Goal: Task Accomplishment & Management: Manage account settings

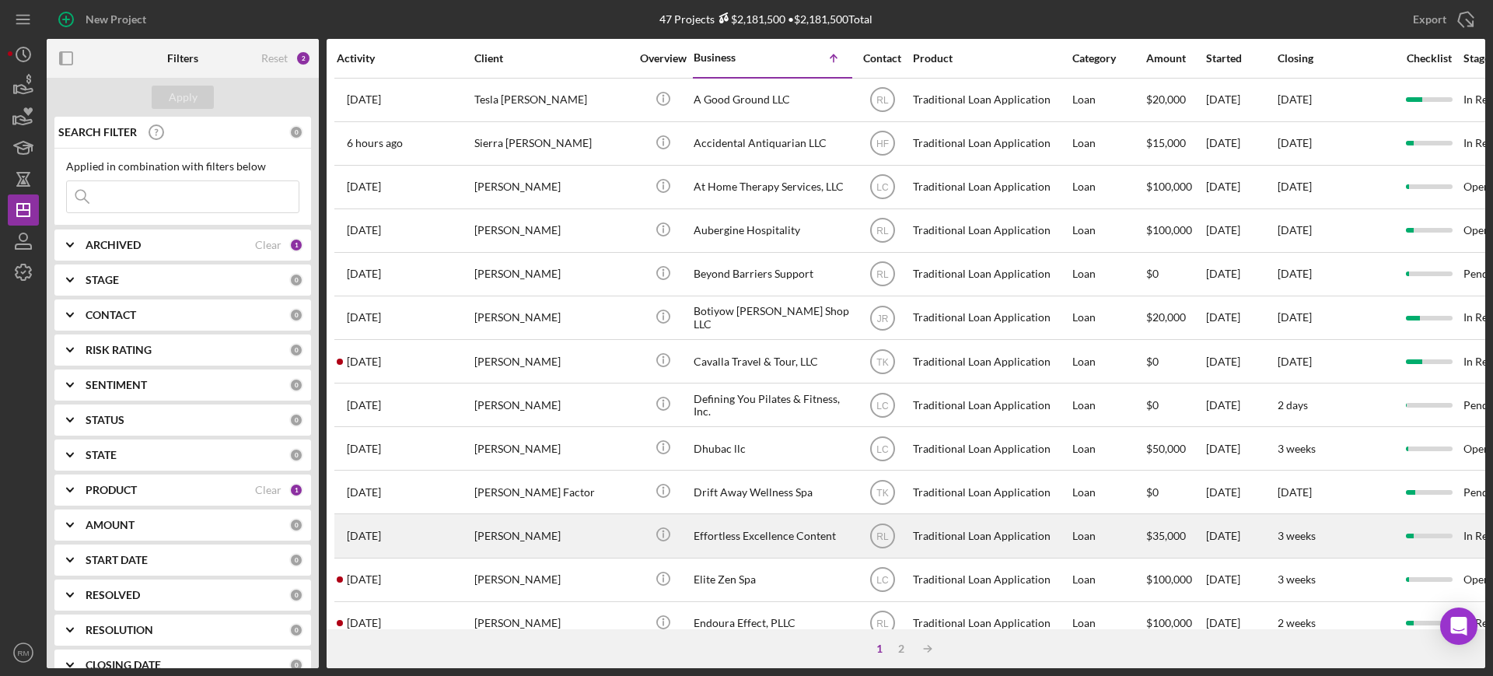
scroll to position [562, 0]
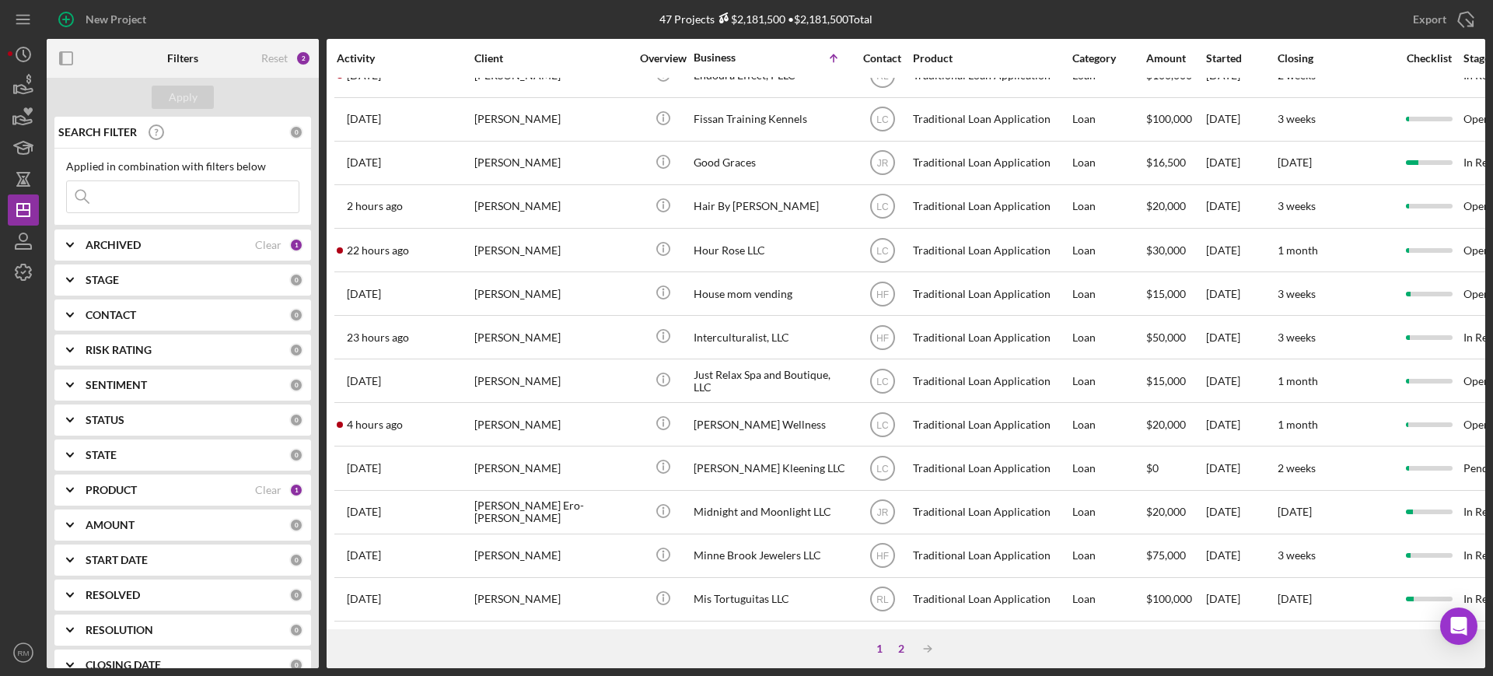
click at [899, 646] on div "2" at bounding box center [901, 648] width 22 height 12
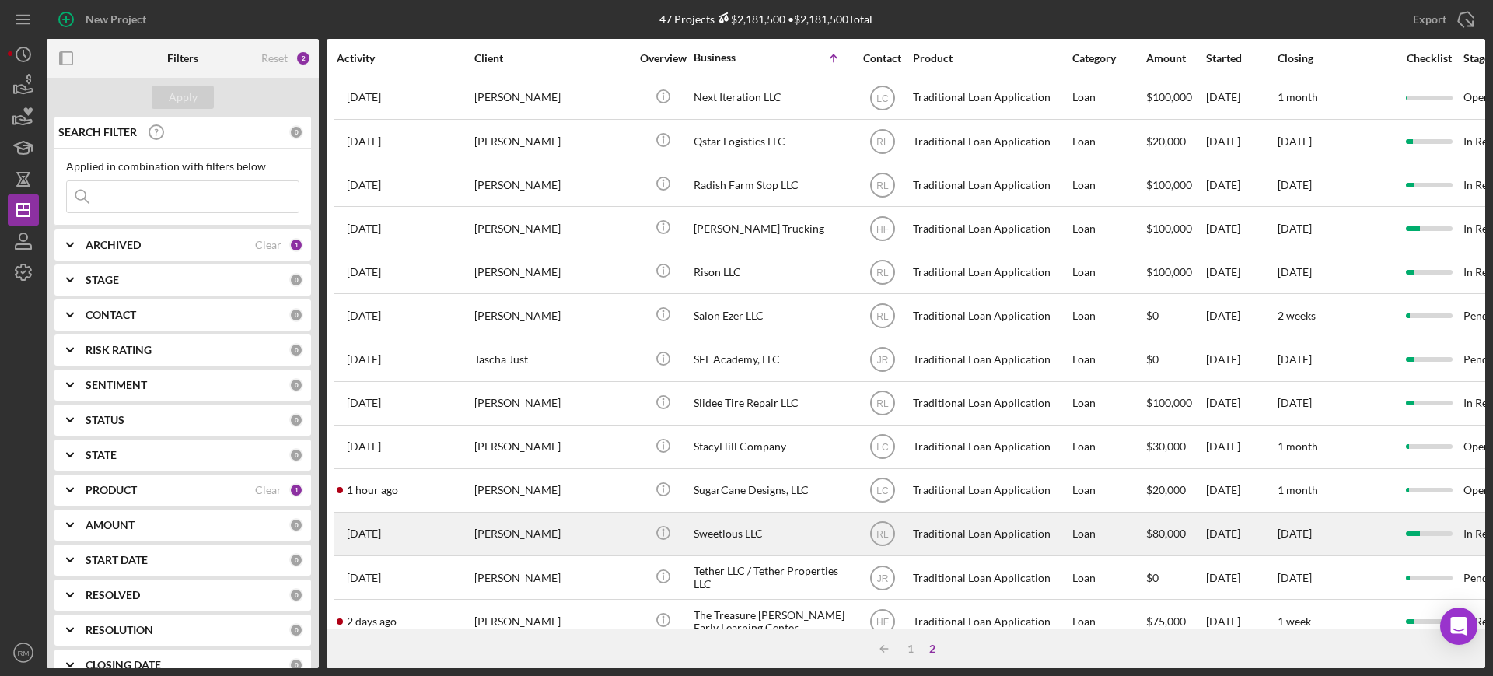
scroll to position [217, 0]
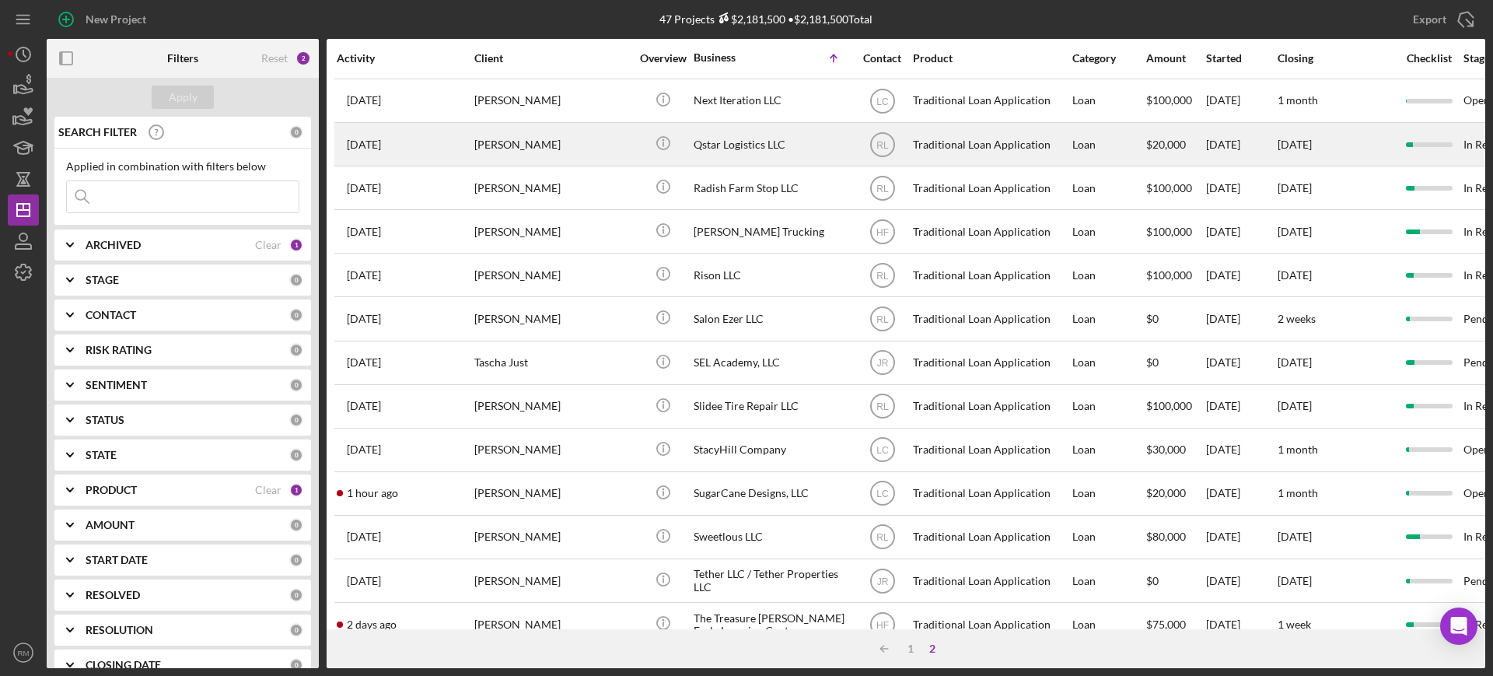
click at [576, 156] on div "[PERSON_NAME]" at bounding box center [551, 144] width 155 height 41
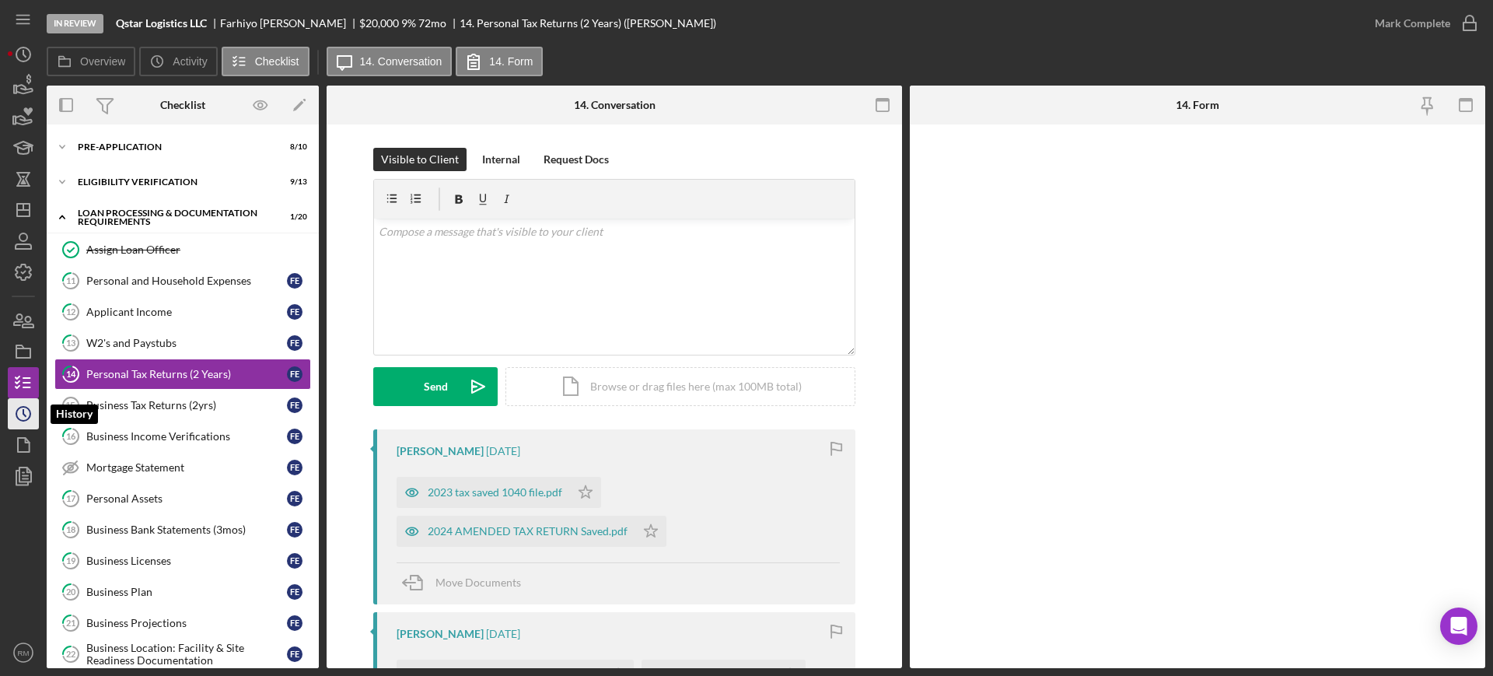
click at [26, 399] on icon "Icon/History" at bounding box center [23, 413] width 39 height 39
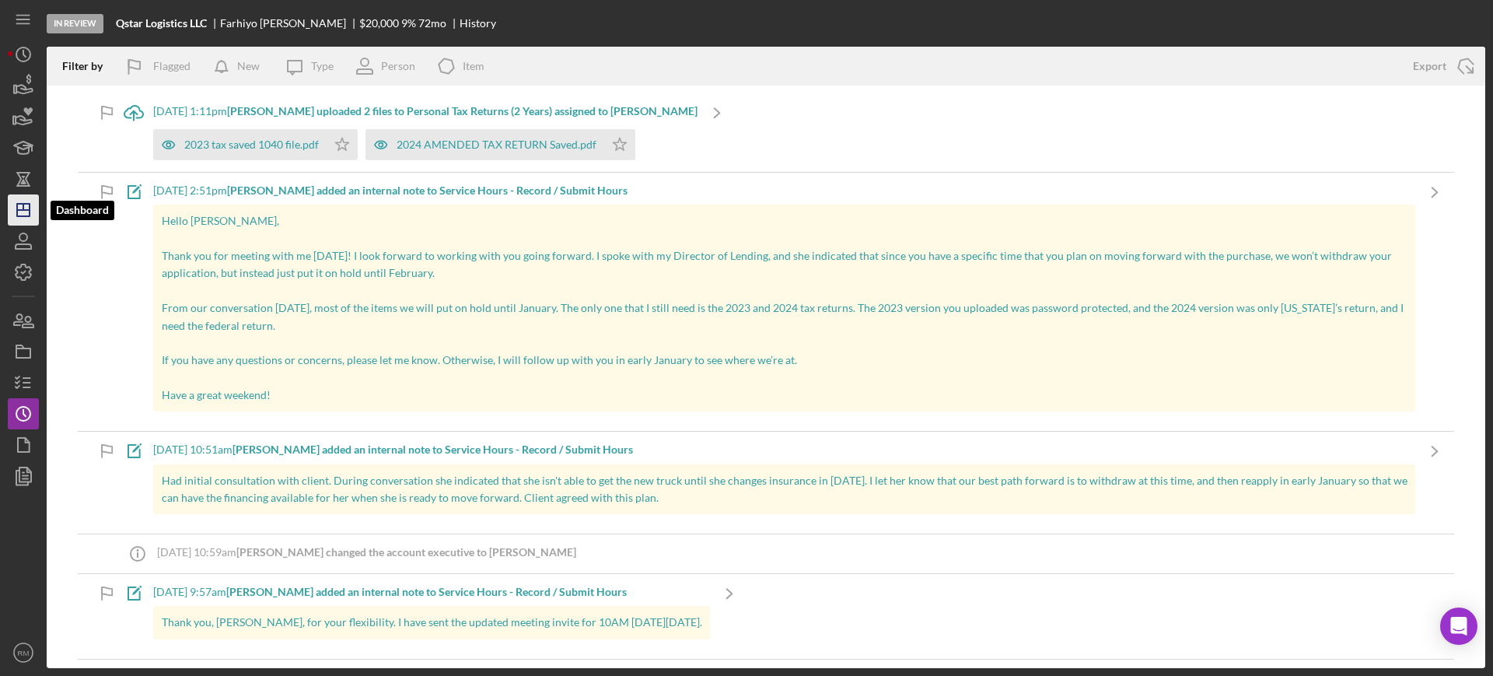
click at [35, 215] on icon "Icon/Dashboard" at bounding box center [23, 209] width 39 height 39
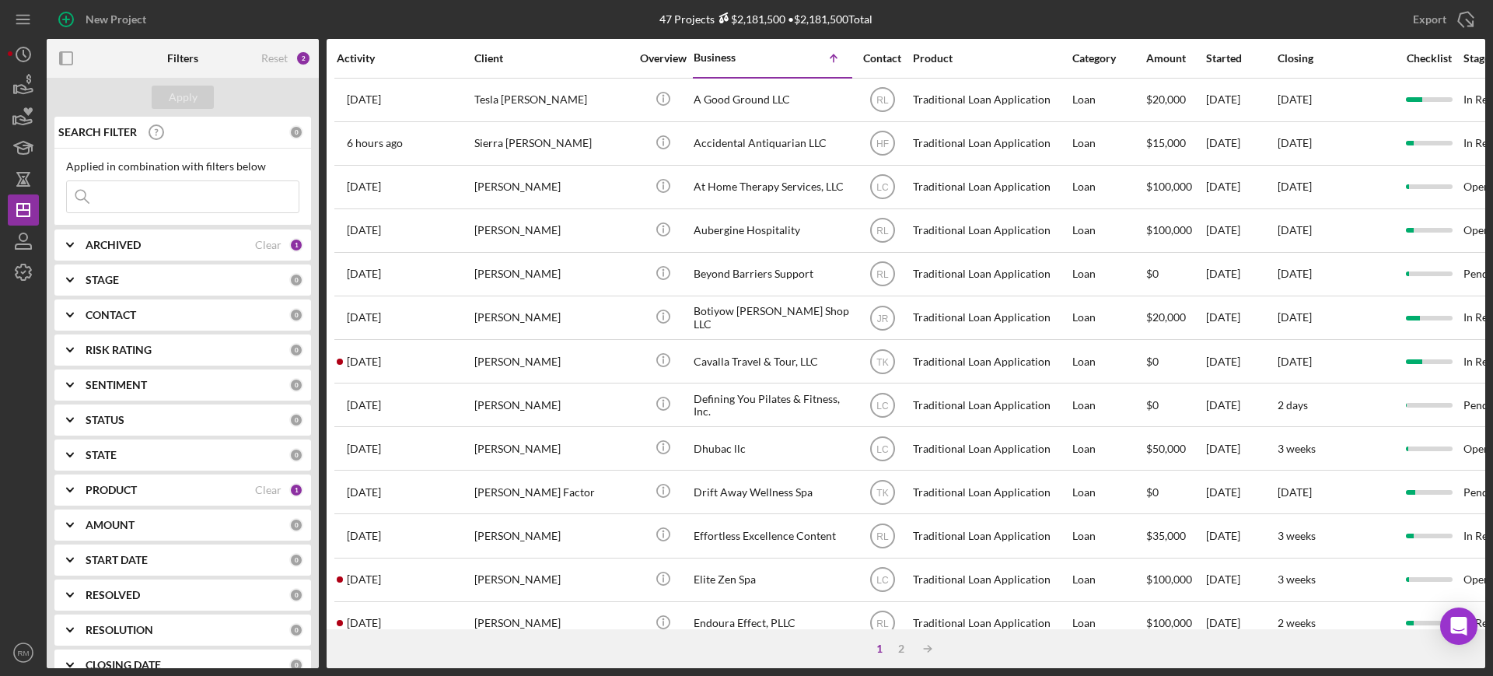
click at [126, 193] on input at bounding box center [183, 196] width 232 height 31
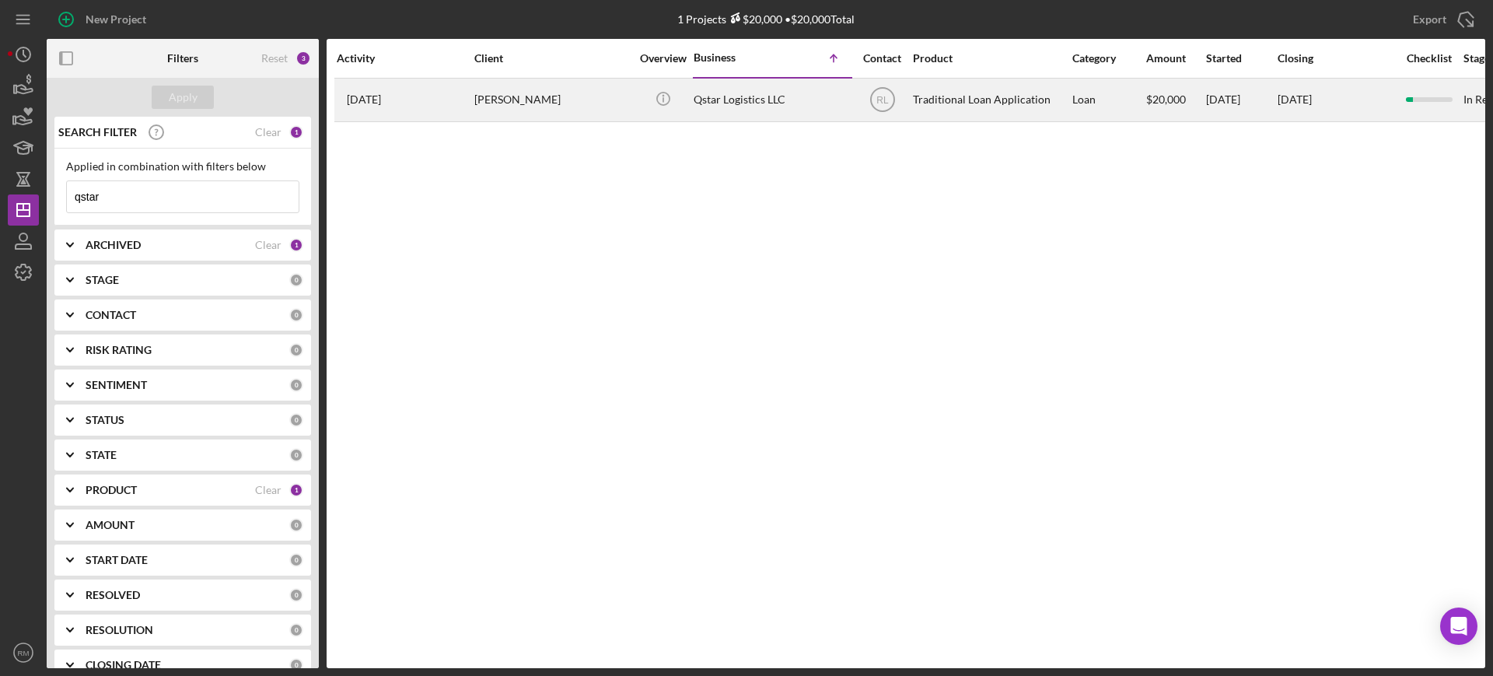
type input "qstar"
click at [528, 107] on div "[PERSON_NAME]" at bounding box center [551, 99] width 155 height 41
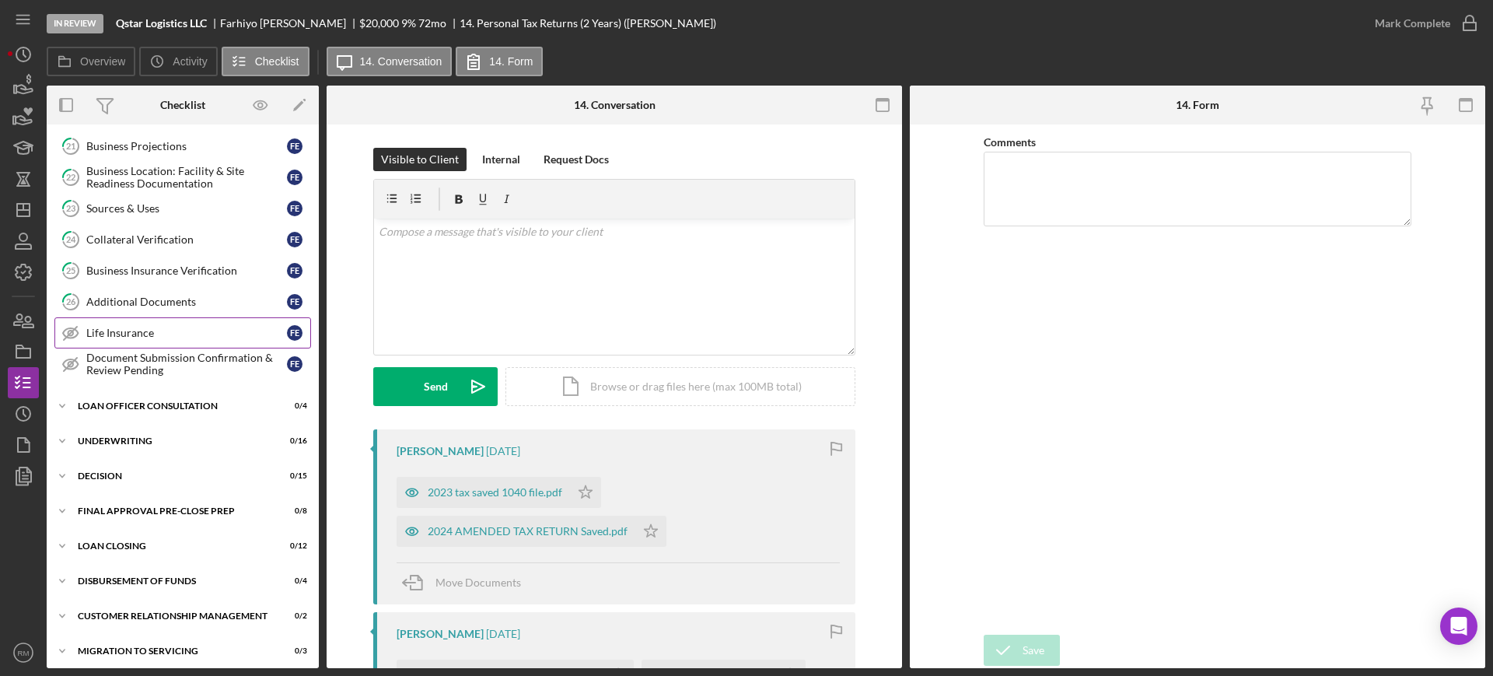
scroll to position [519, 0]
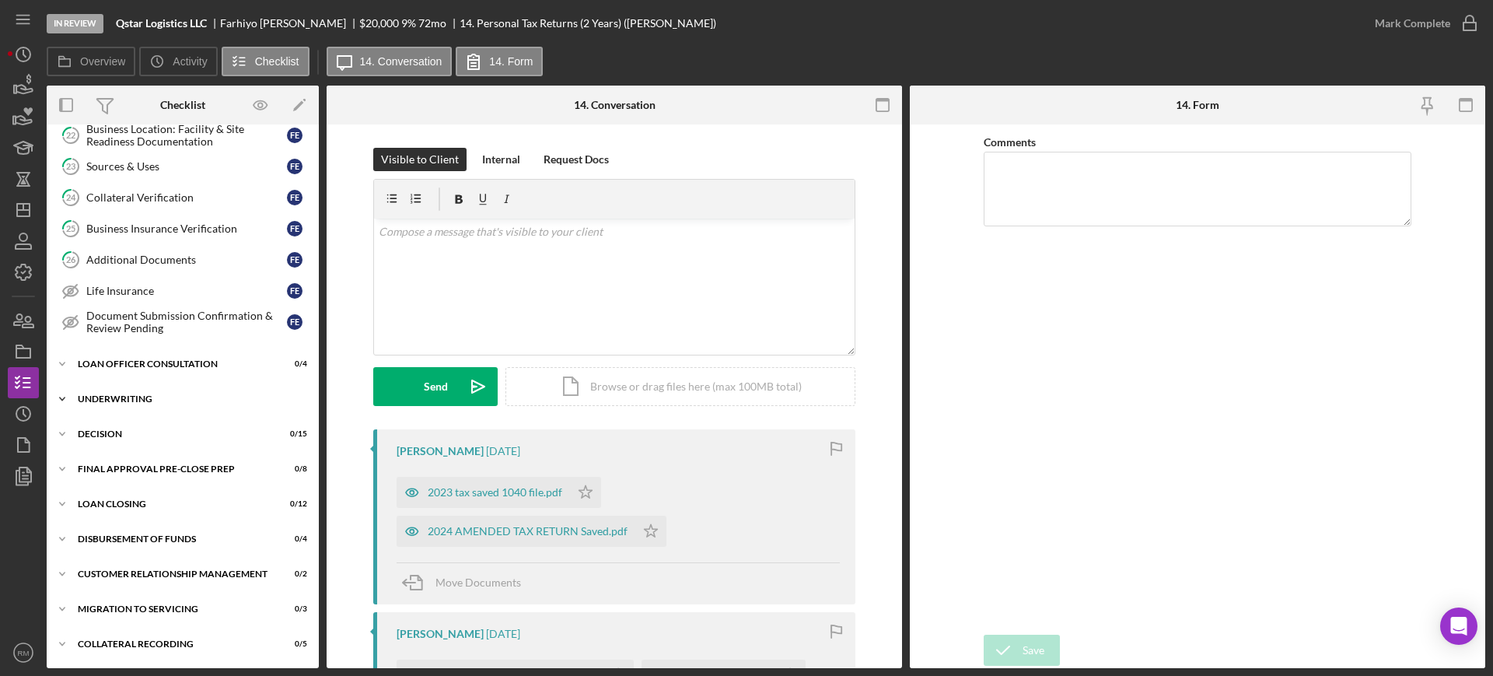
click at [147, 389] on div "Icon/Expander Underwriting 0 / 16" at bounding box center [183, 398] width 272 height 31
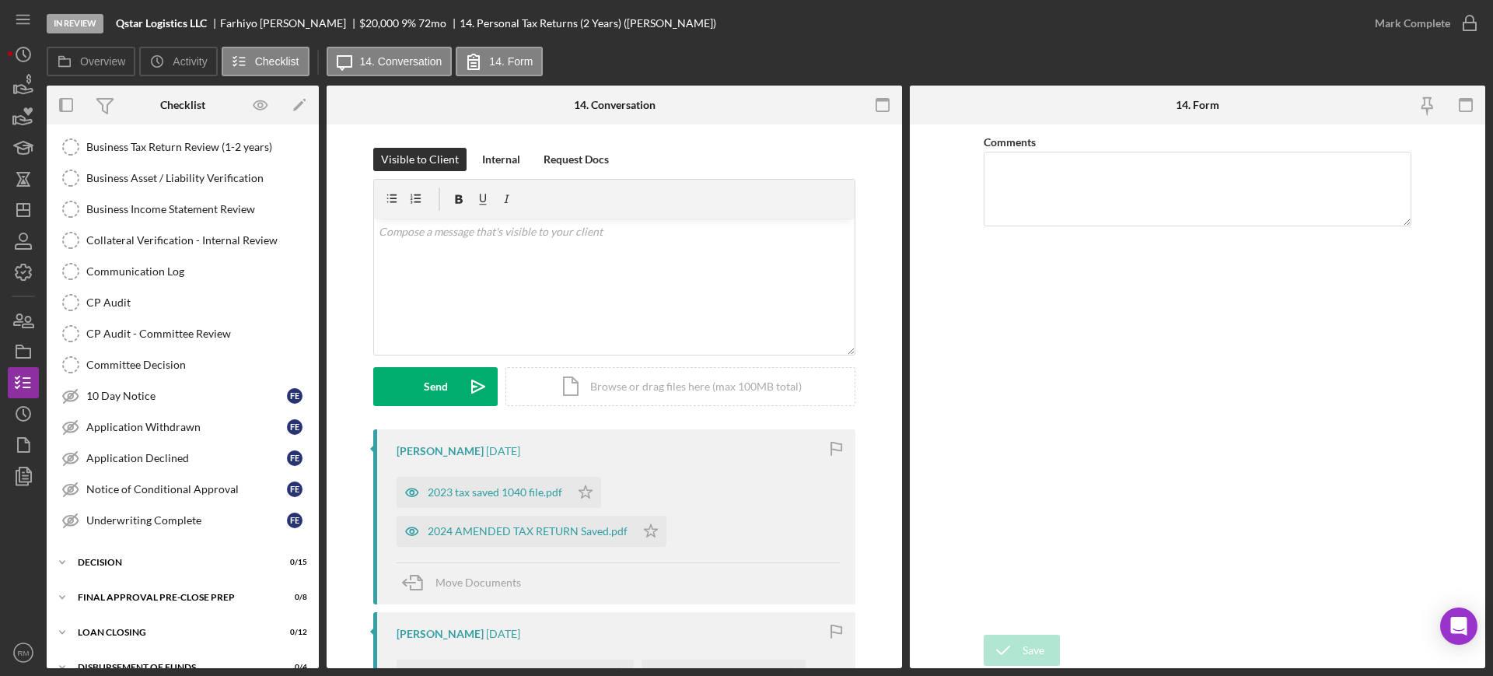
scroll to position [898, 0]
click at [170, 428] on div "Application Withdrawn" at bounding box center [186, 425] width 201 height 12
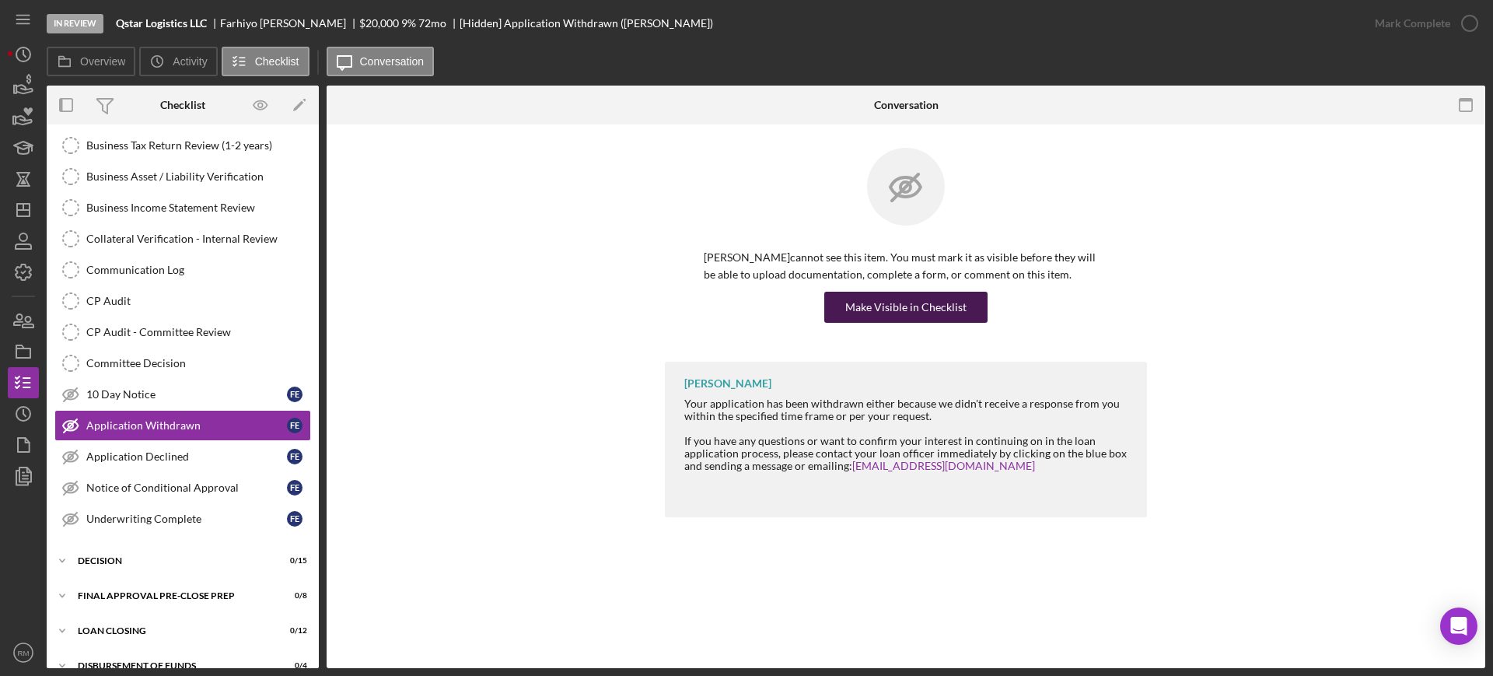
click at [851, 314] on div "Make Visible in Checklist" at bounding box center [905, 307] width 121 height 31
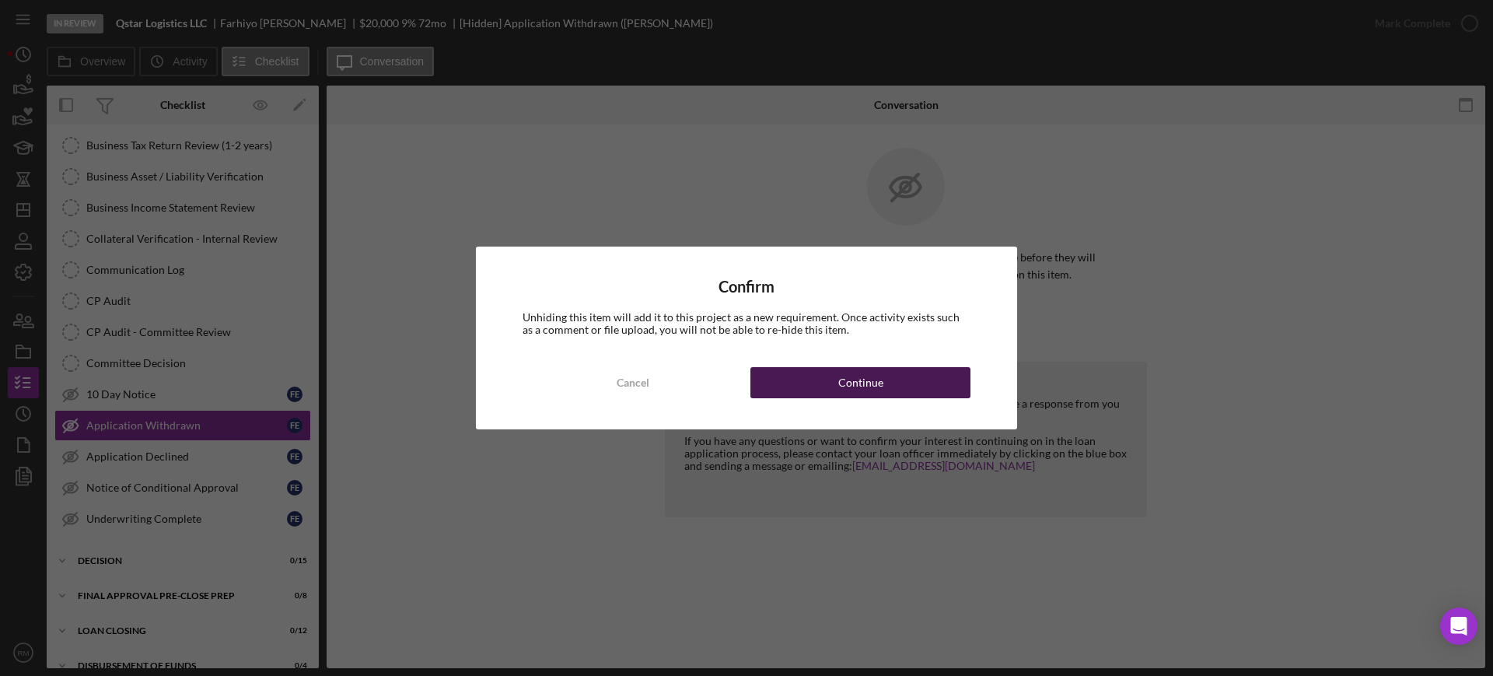
click at [813, 395] on button "Continue" at bounding box center [860, 382] width 220 height 31
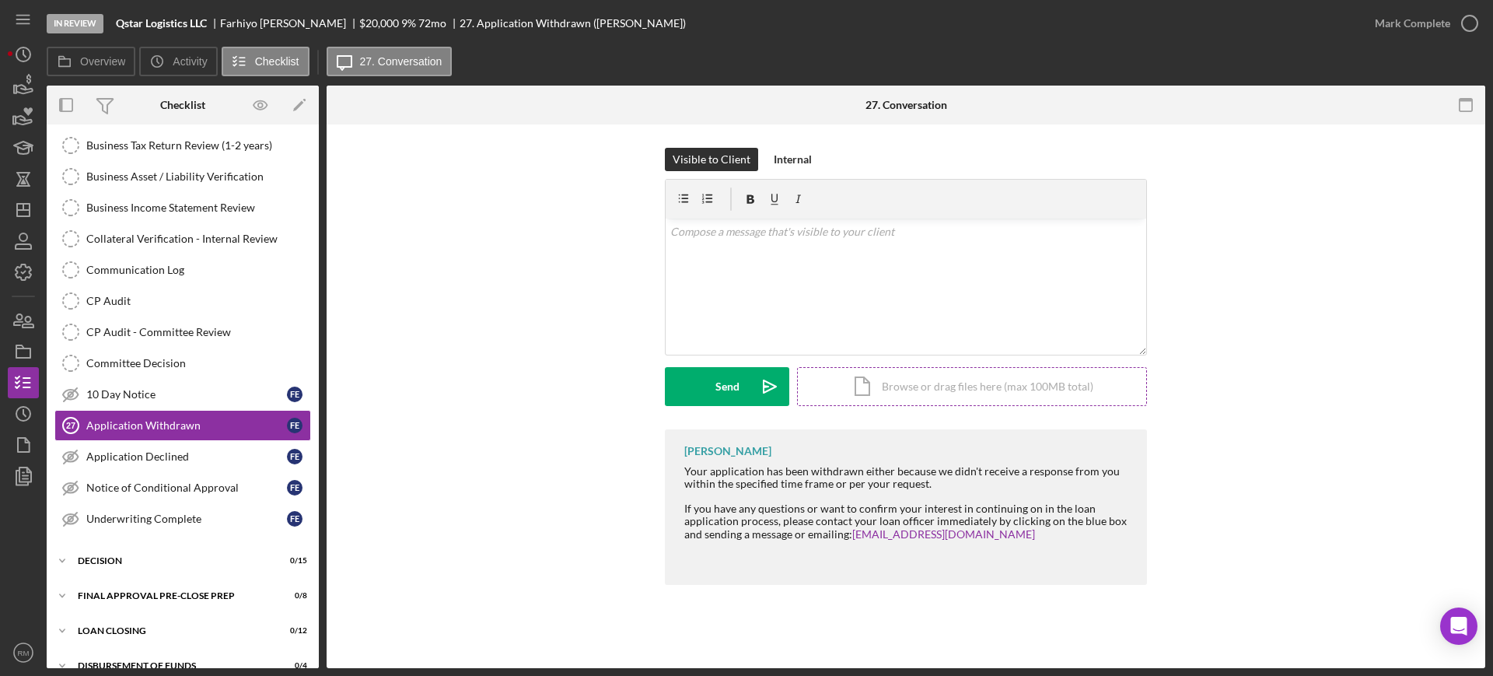
click at [875, 380] on div "Icon/Document Browse or drag files here (max 100MB total) Tap to choose files o…" at bounding box center [972, 386] width 350 height 39
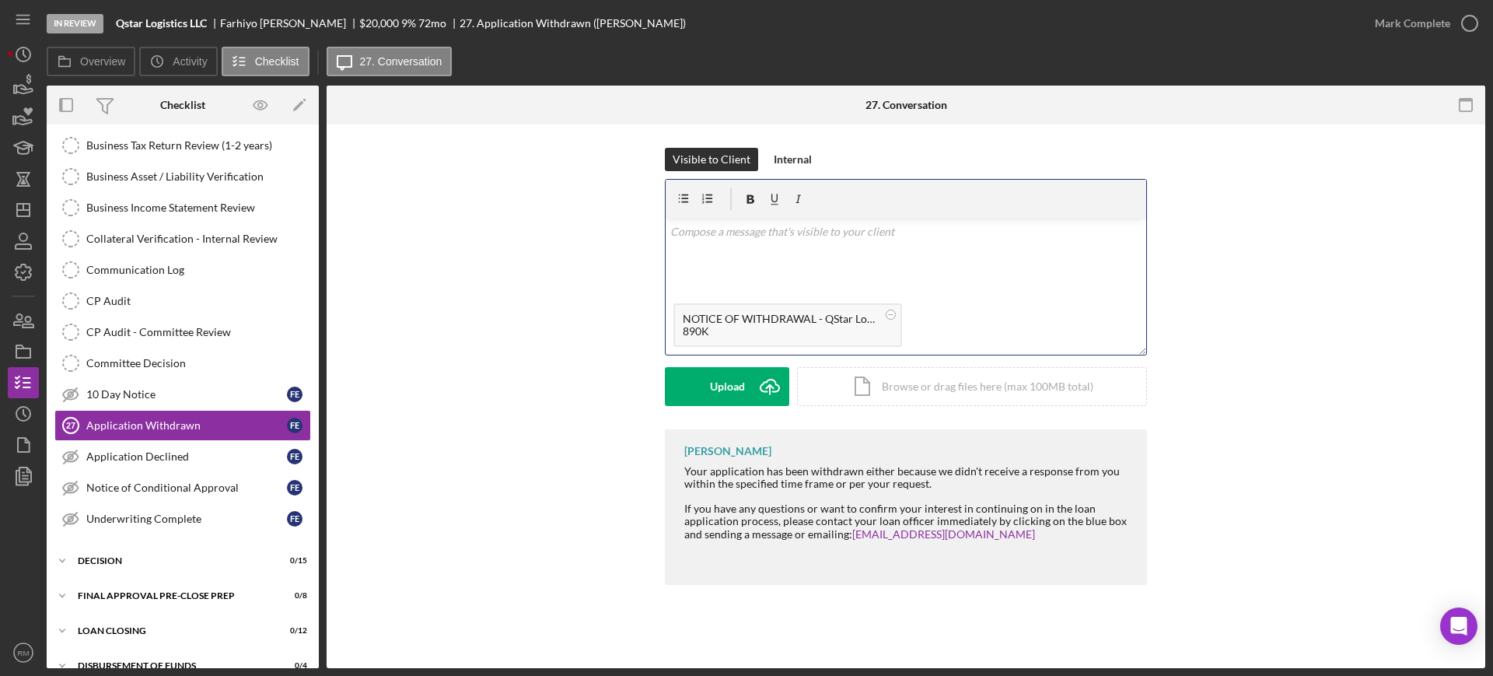
click at [716, 247] on div "v Color teal Color pink Remove color Add row above Add row below Add column bef…" at bounding box center [905, 256] width 480 height 77
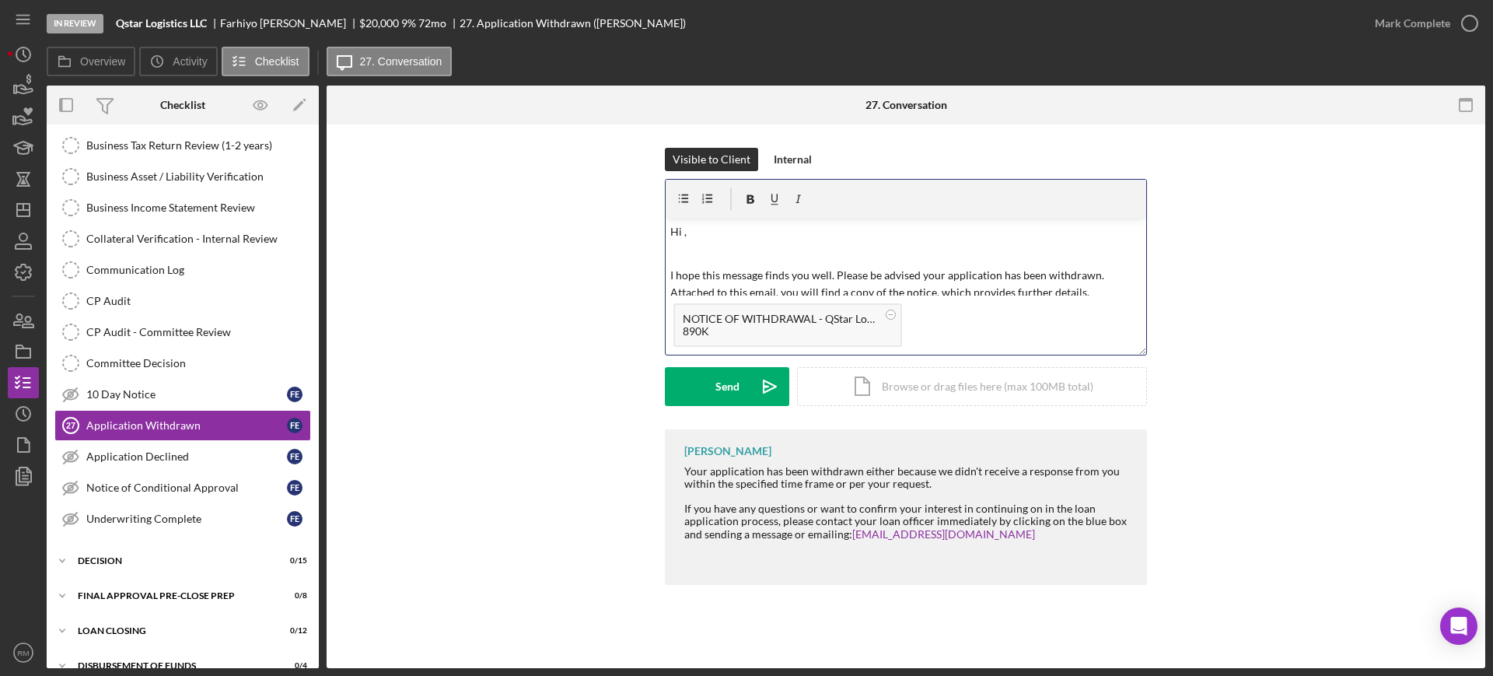
click at [717, 232] on p "Hi ," at bounding box center [906, 231] width 472 height 17
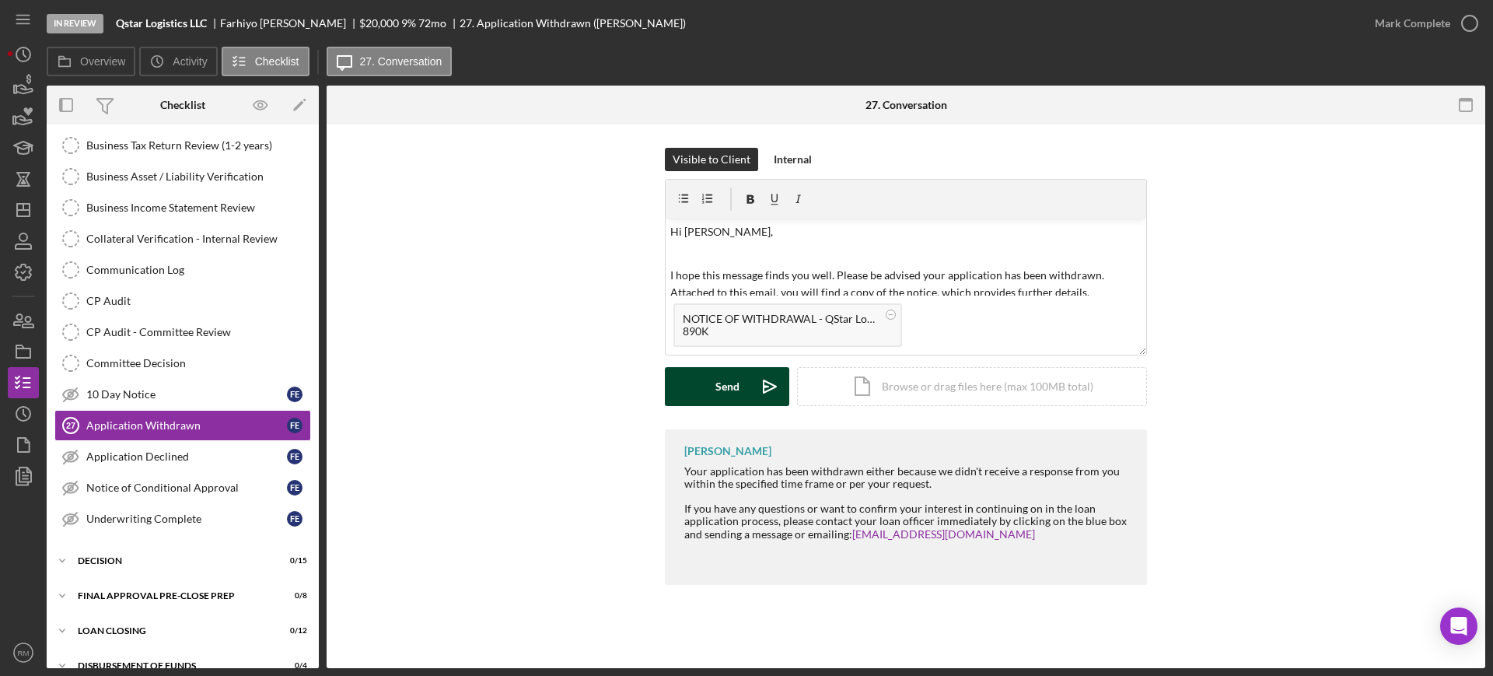
click at [721, 379] on div "Send" at bounding box center [727, 386] width 24 height 39
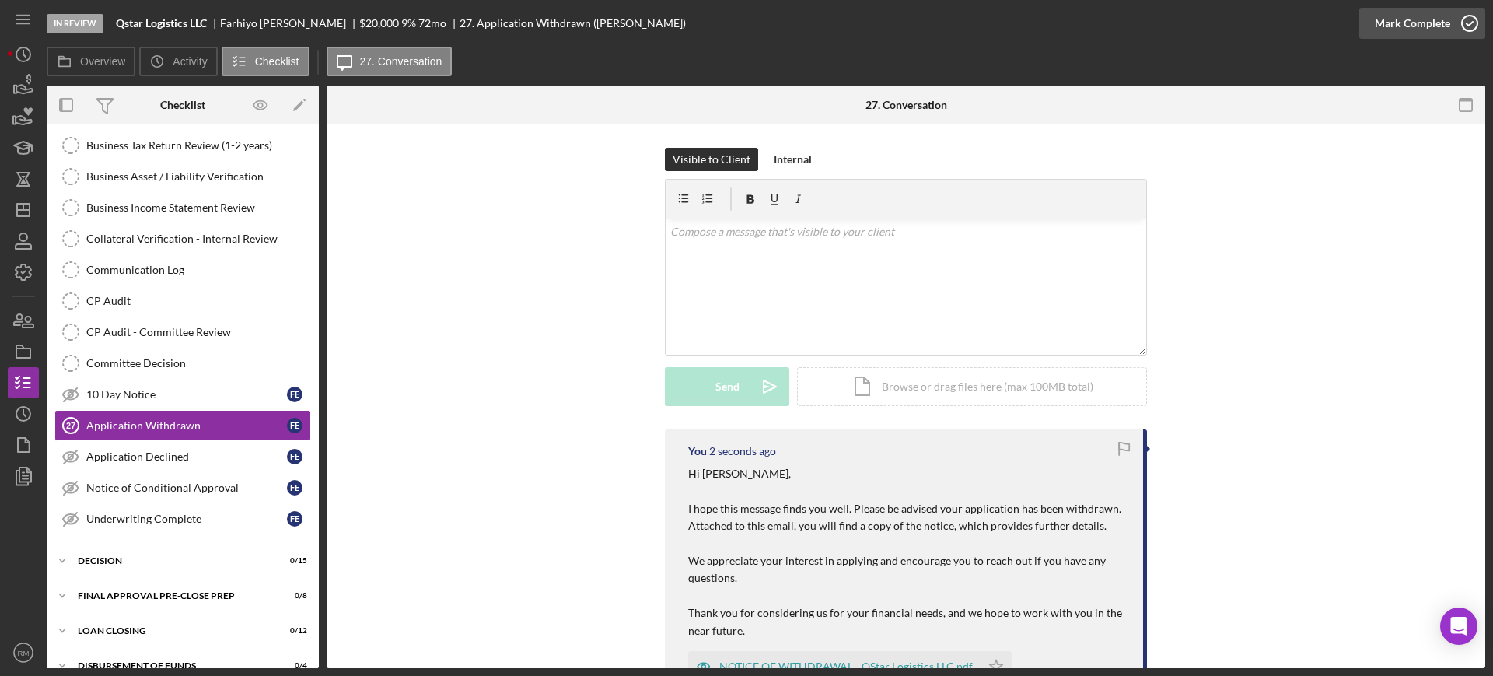
click at [1452, 16] on icon "button" at bounding box center [1469, 23] width 39 height 39
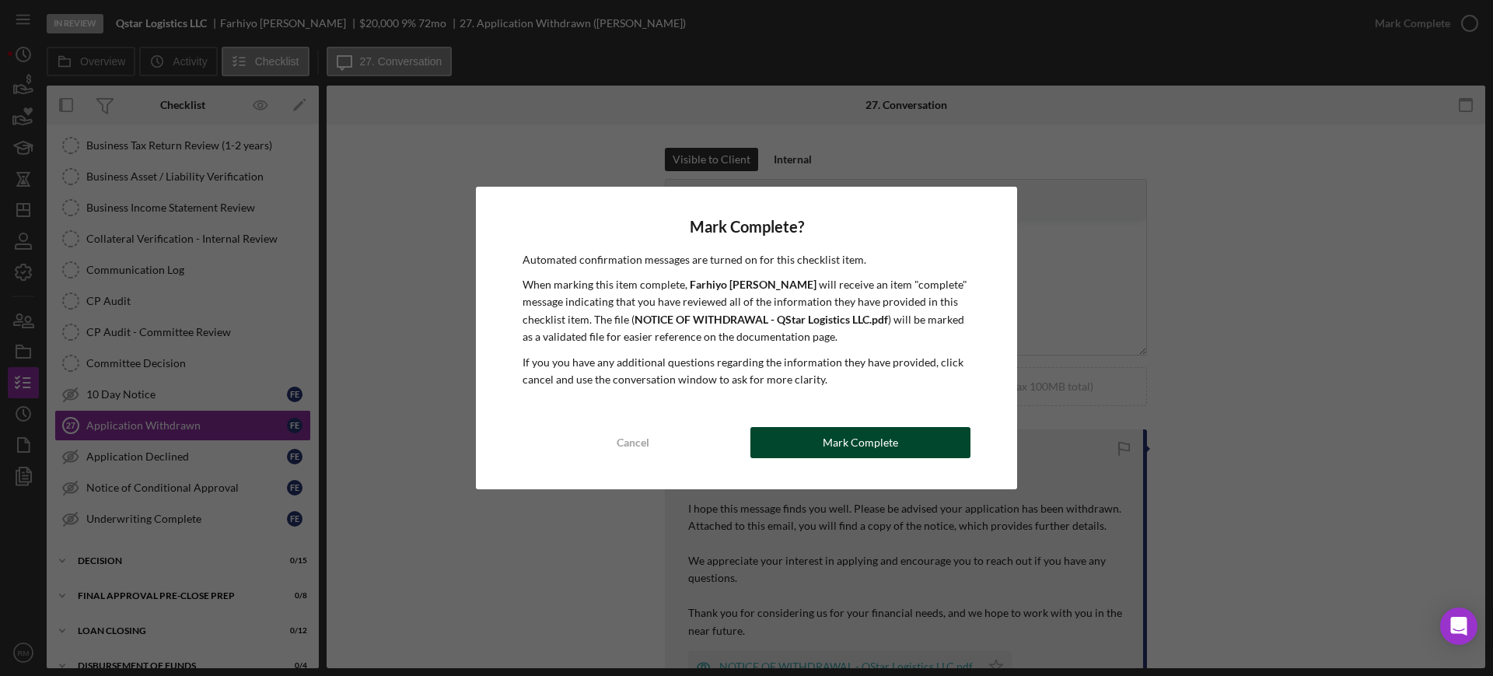
click at [819, 443] on button "Mark Complete" at bounding box center [860, 442] width 220 height 31
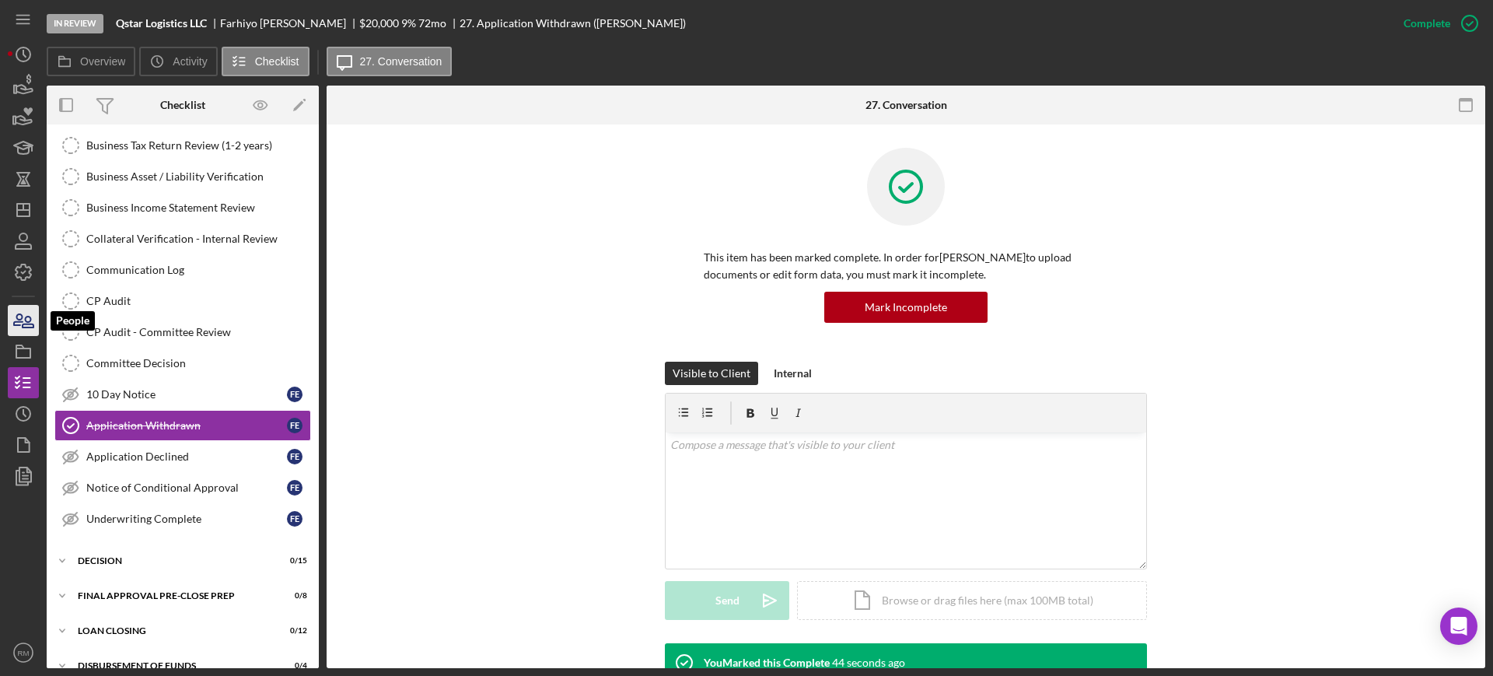
click at [25, 314] on icon "button" at bounding box center [23, 320] width 39 height 39
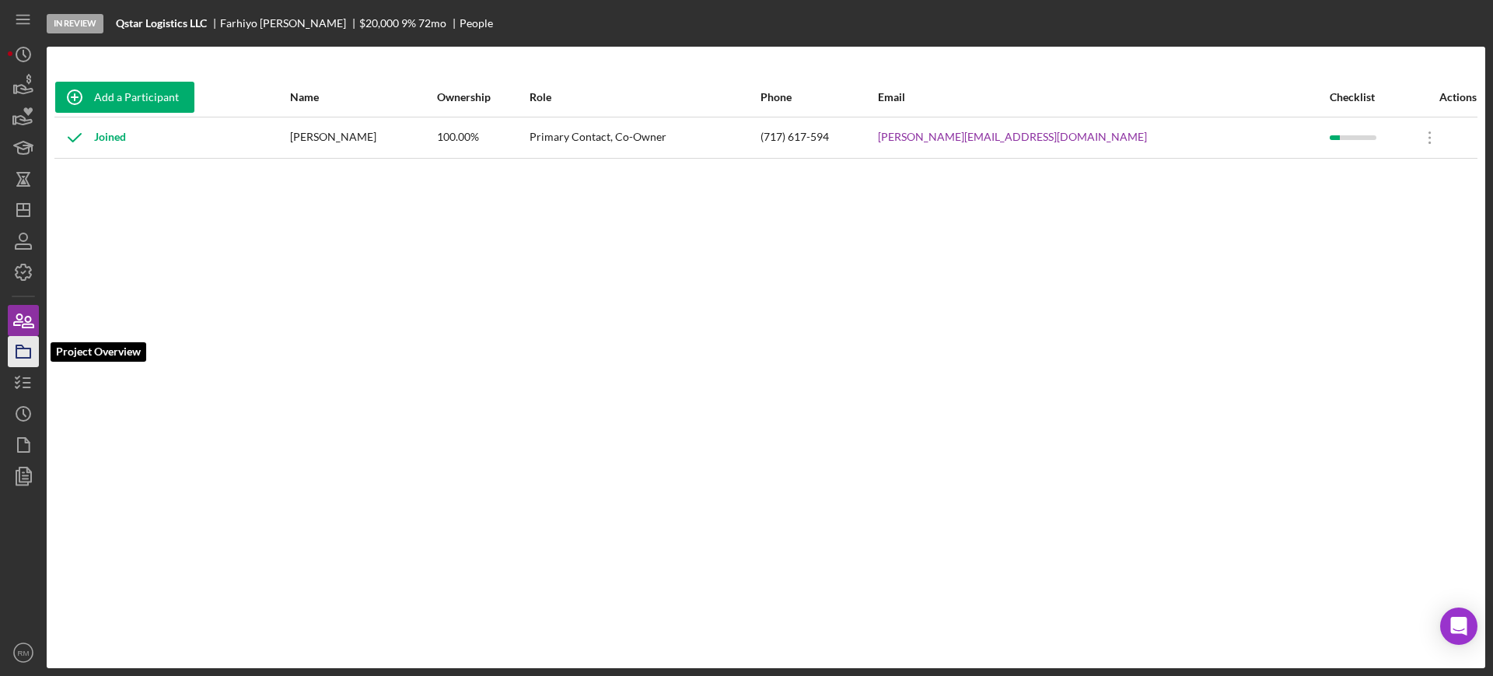
click at [26, 338] on icon "button" at bounding box center [23, 351] width 39 height 39
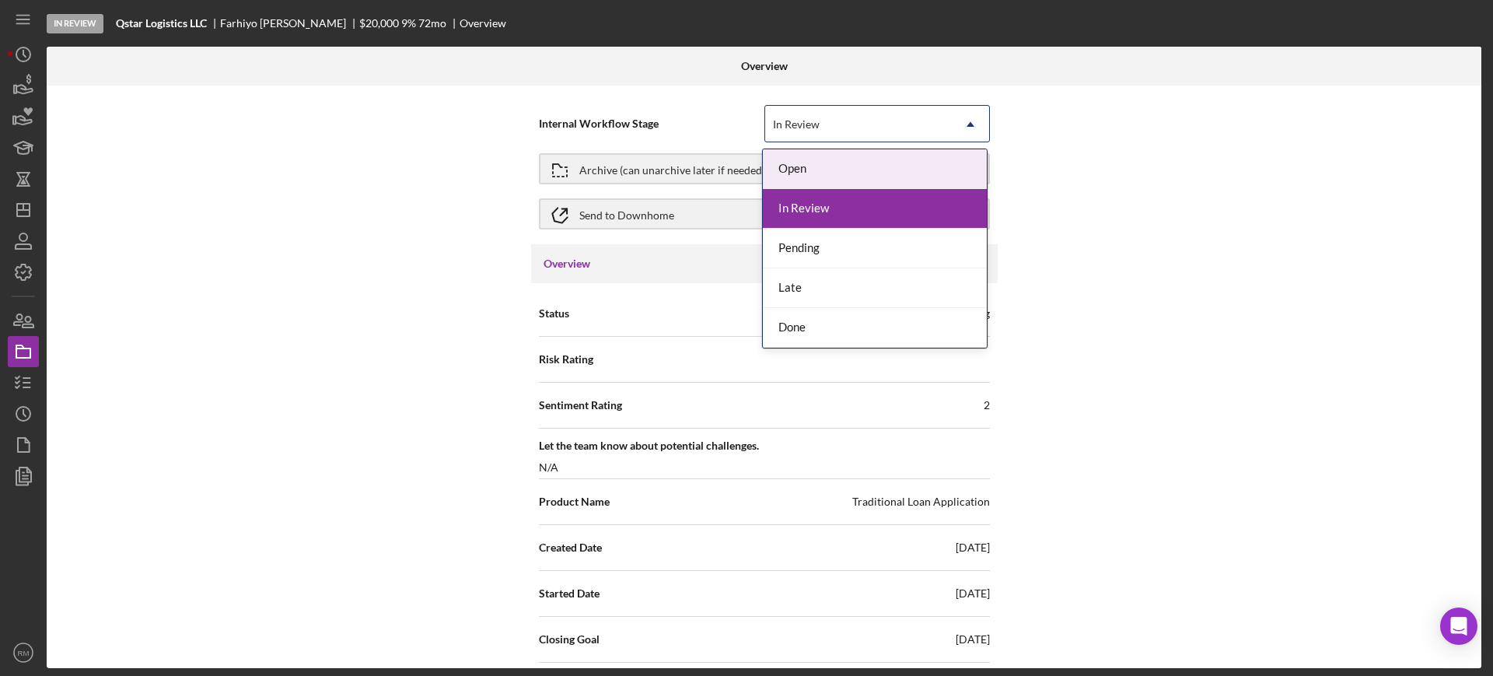
click at [823, 120] on div "In Review" at bounding box center [858, 125] width 187 height 36
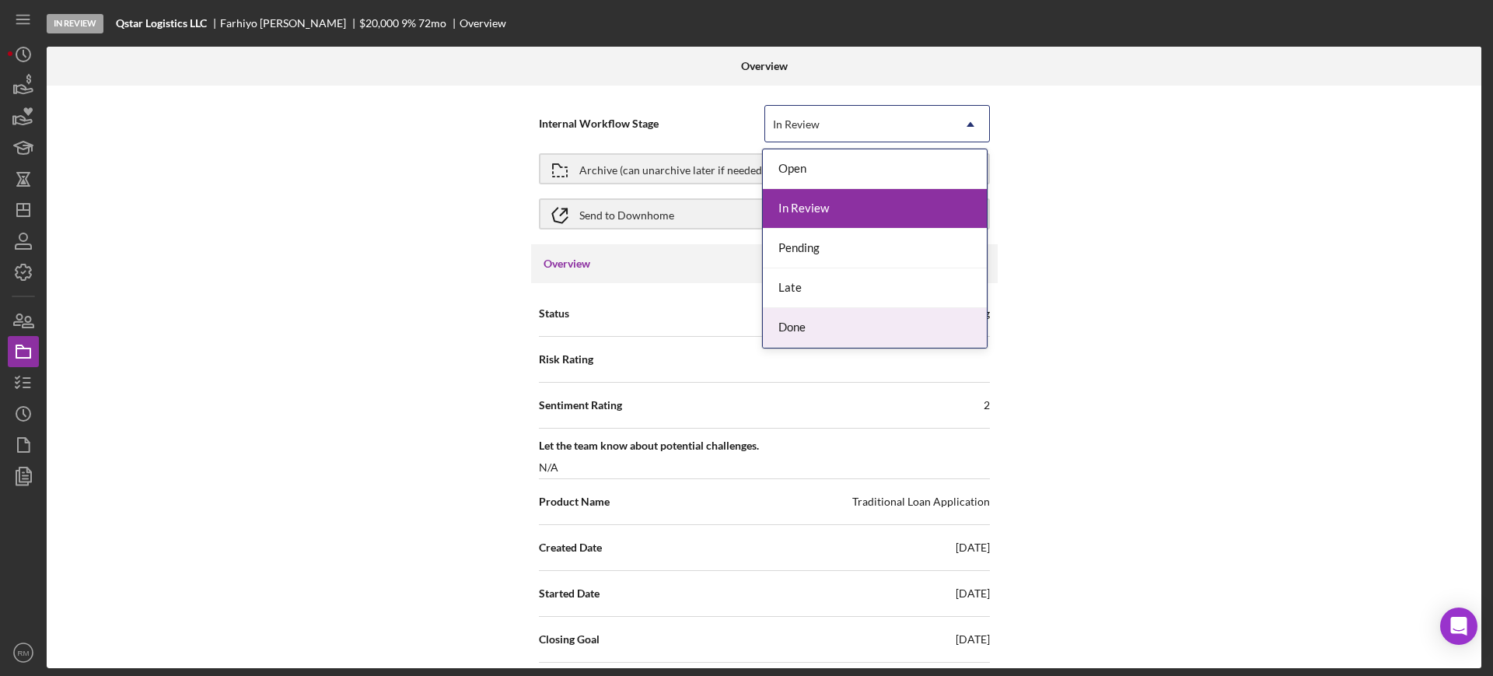
click at [795, 340] on div "Done" at bounding box center [875, 328] width 224 height 40
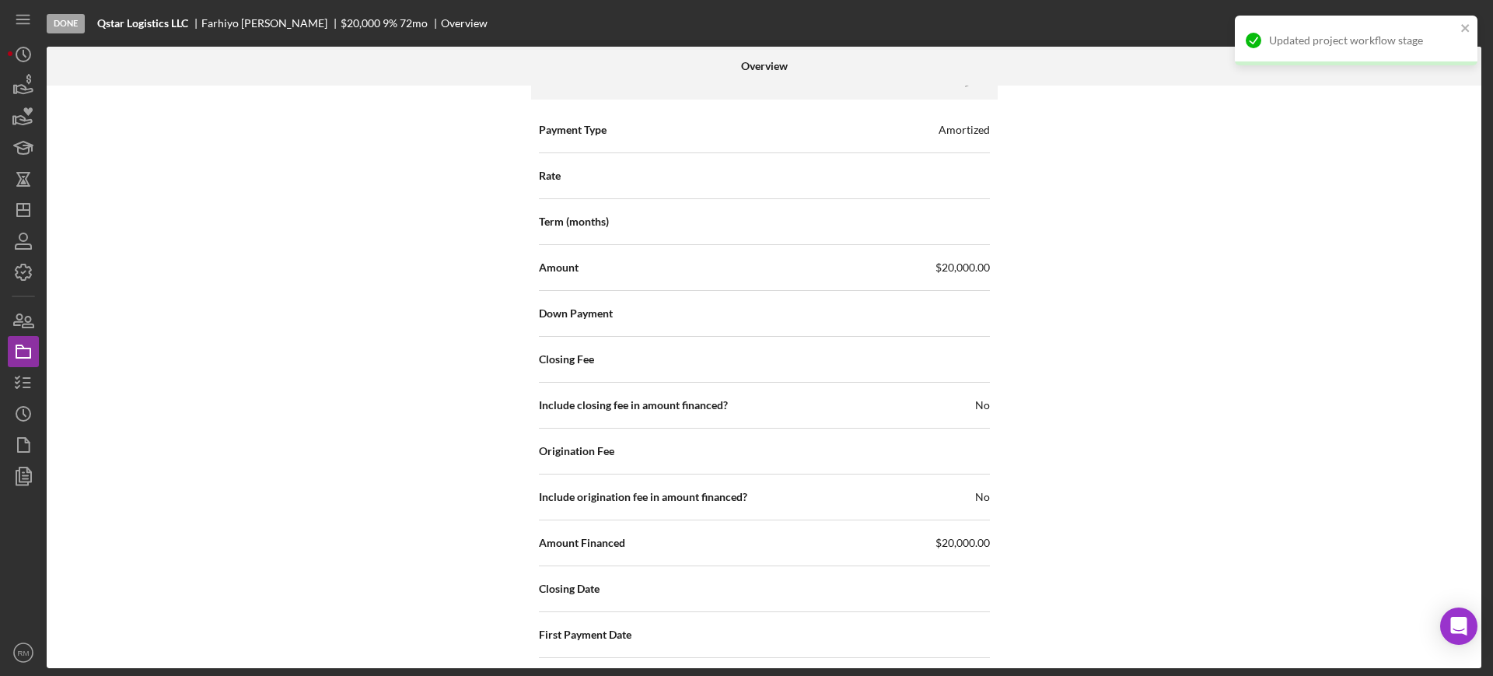
scroll to position [1600, 0]
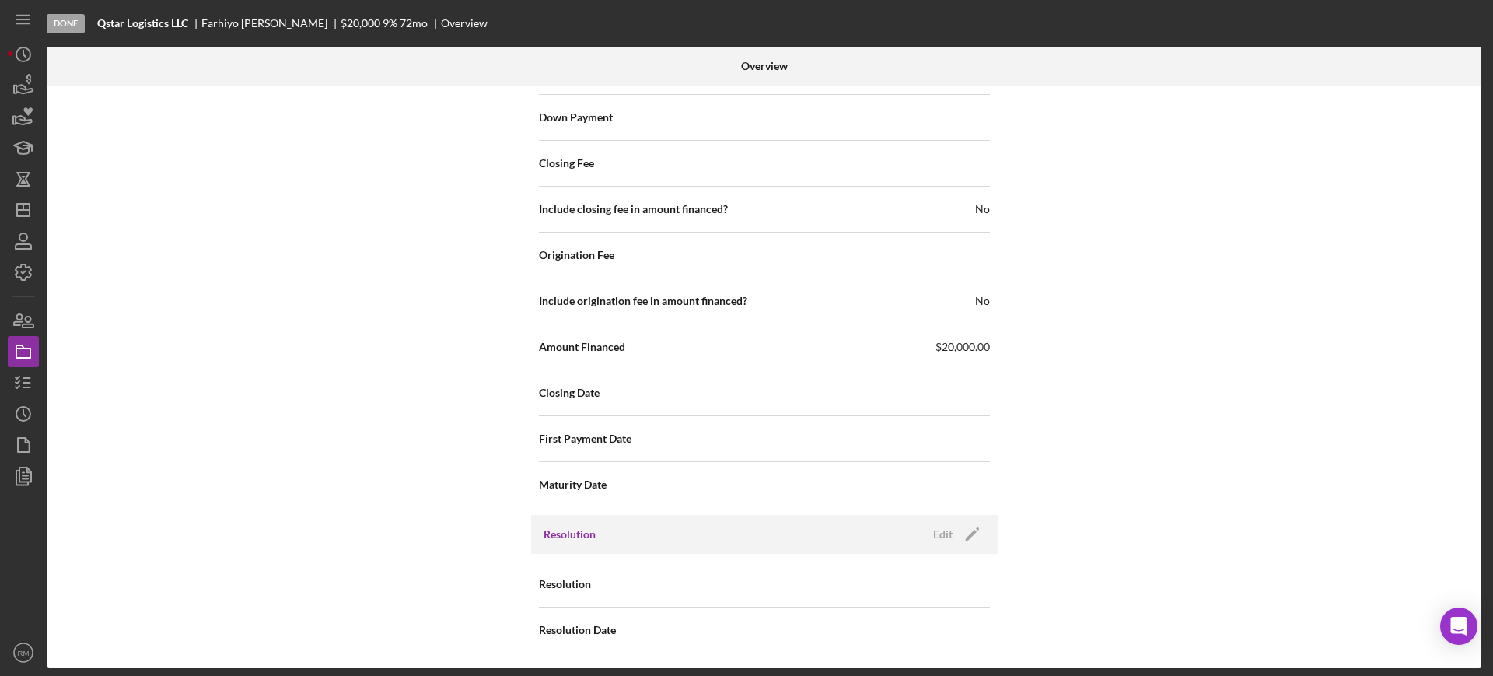
click at [938, 547] on div "Resolution Edit Icon/Edit" at bounding box center [764, 534] width 466 height 39
click at [955, 533] on icon "Icon/Edit" at bounding box center [971, 534] width 39 height 39
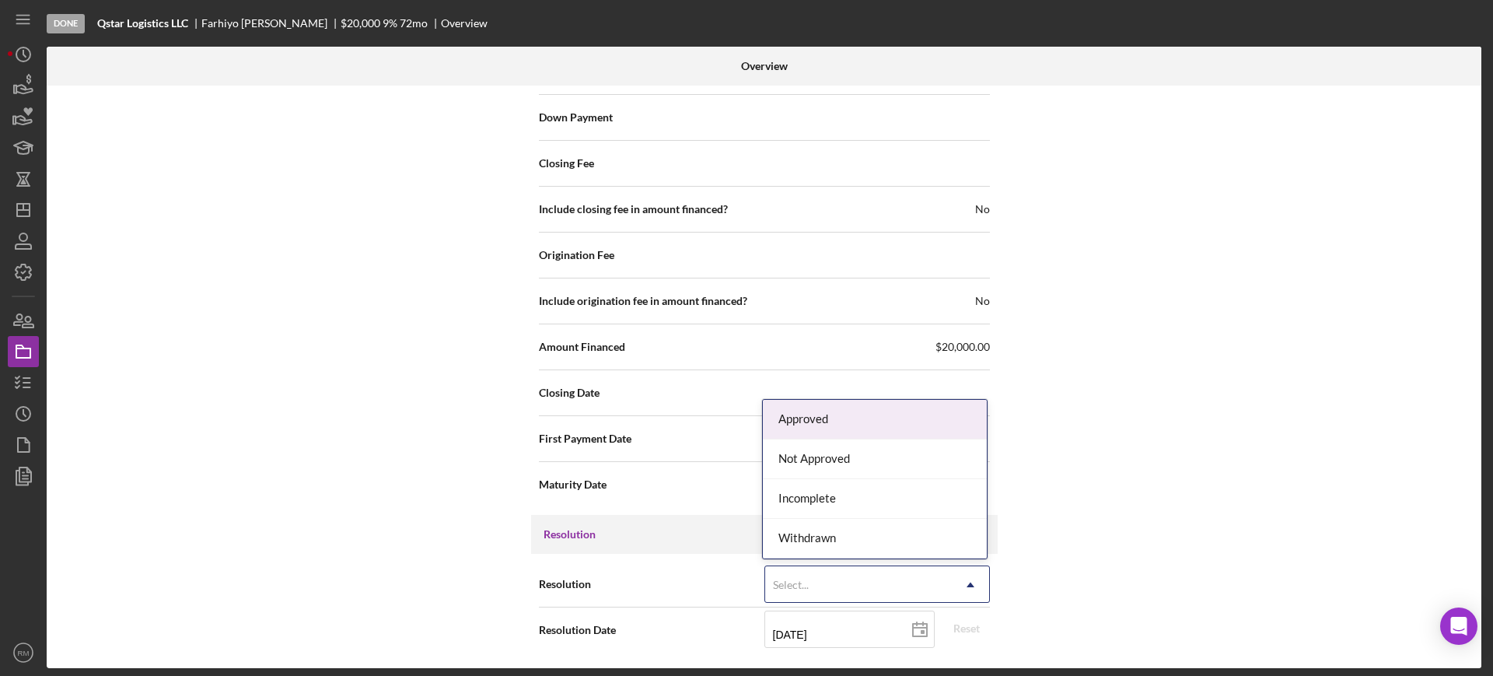
click at [867, 586] on div "Select..." at bounding box center [858, 585] width 187 height 36
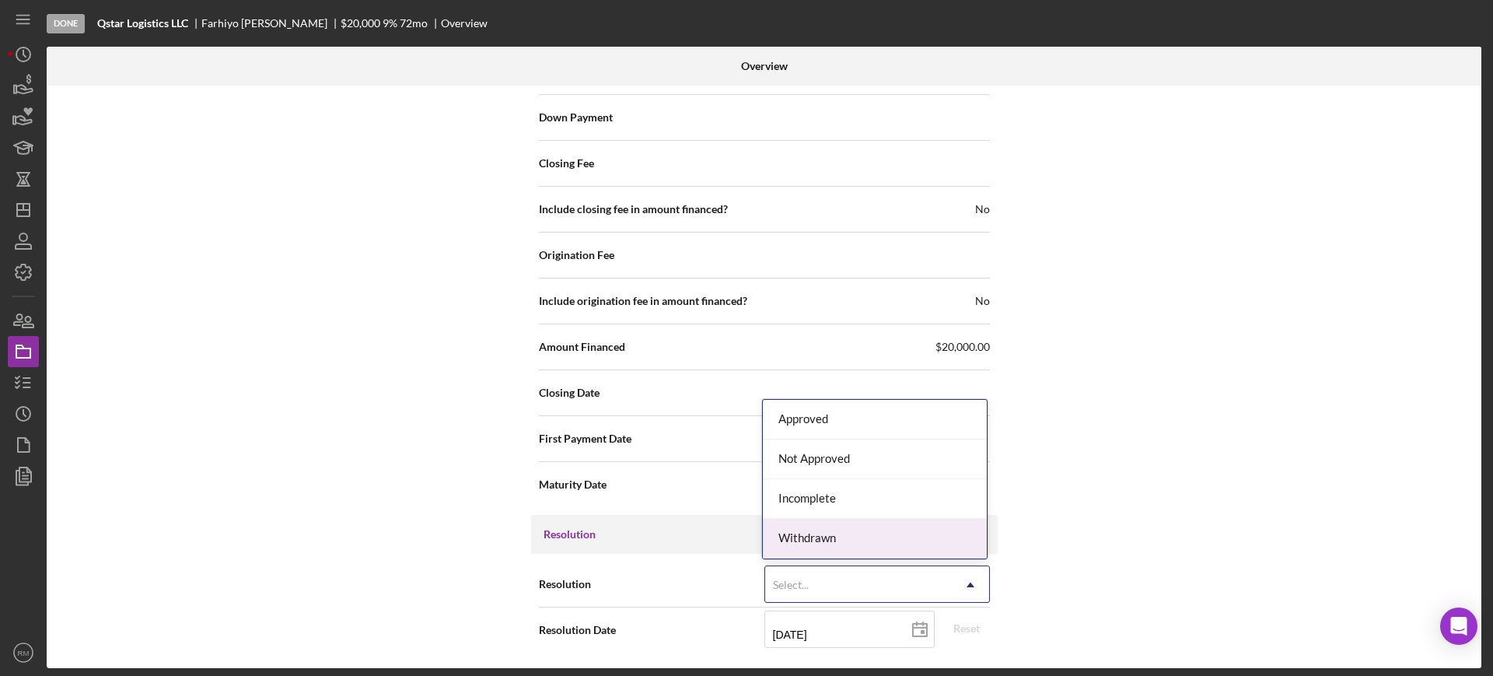
click at [829, 541] on div "Withdrawn" at bounding box center [875, 539] width 224 height 40
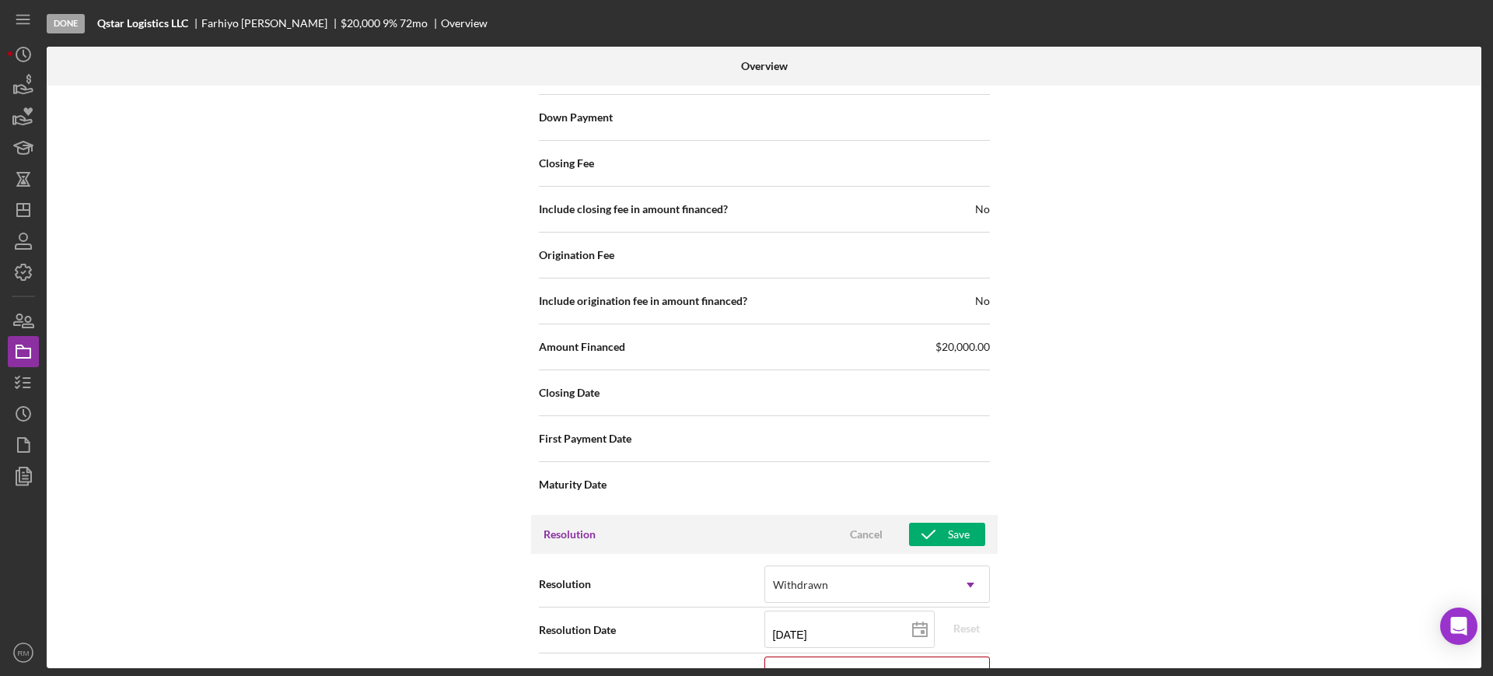
scroll to position [1699, 0]
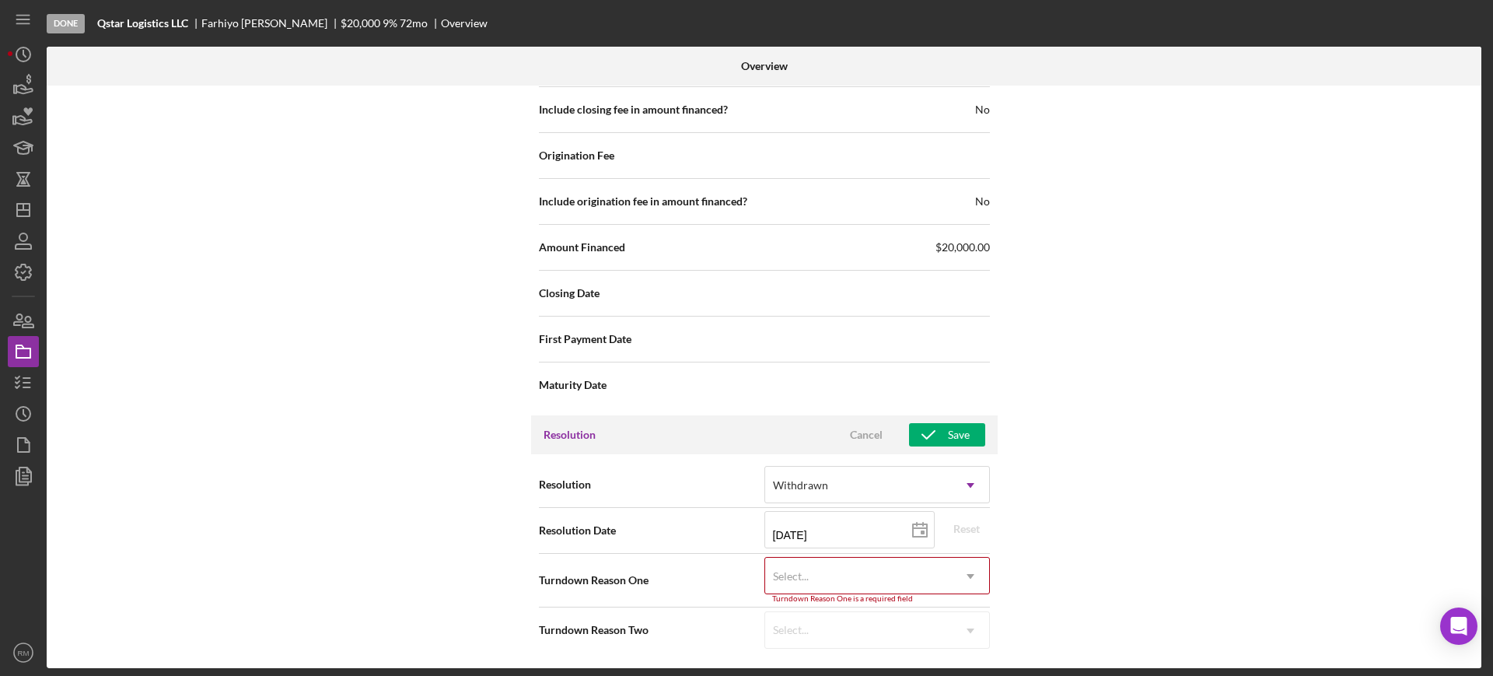
click at [815, 569] on div "Select..." at bounding box center [858, 576] width 187 height 36
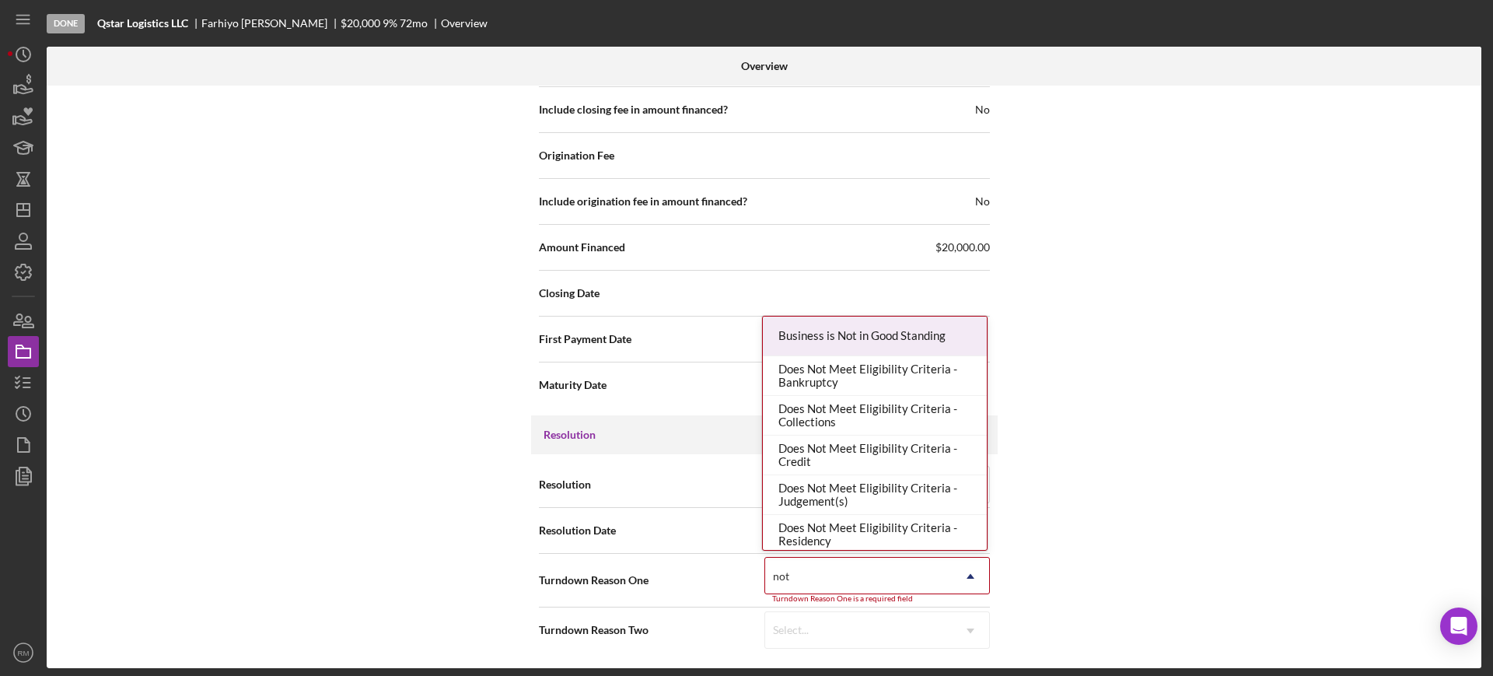
type input "not r"
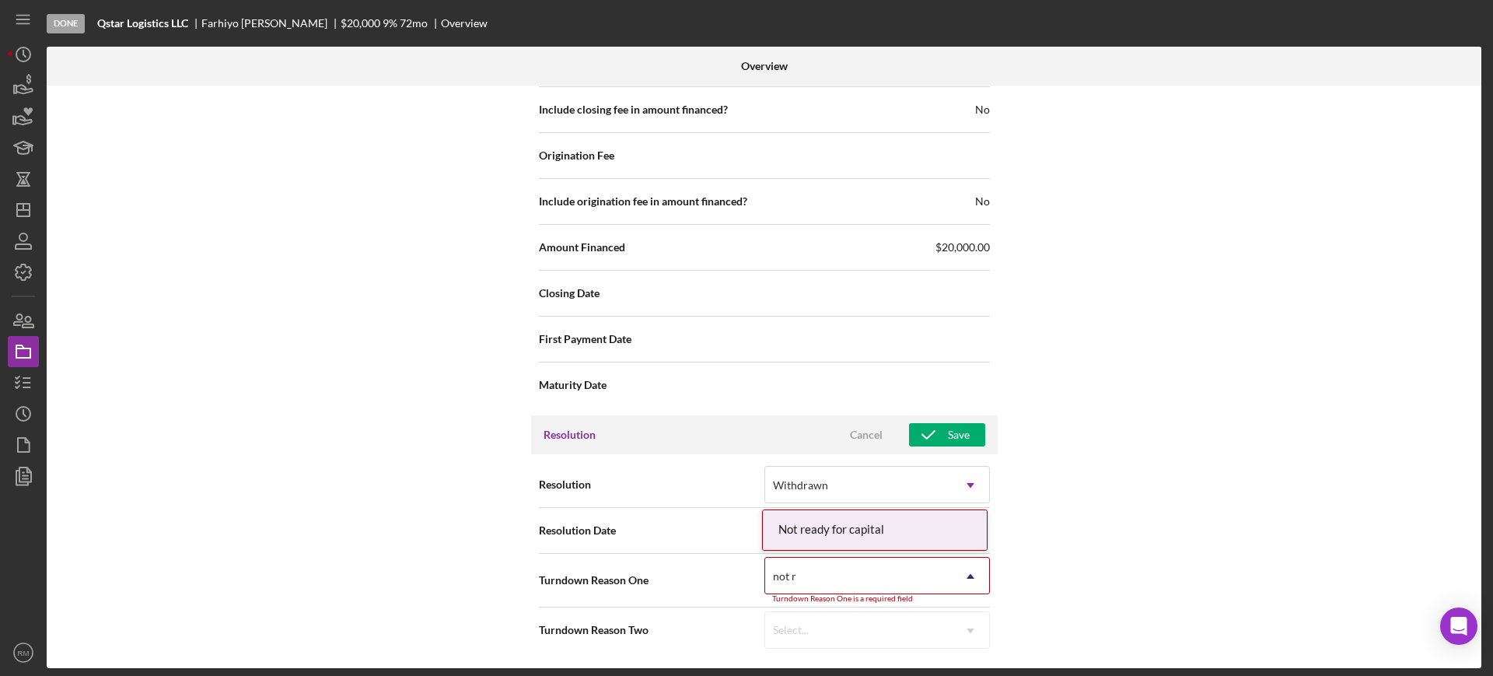
click at [909, 520] on div "Not ready for capital" at bounding box center [875, 530] width 224 height 40
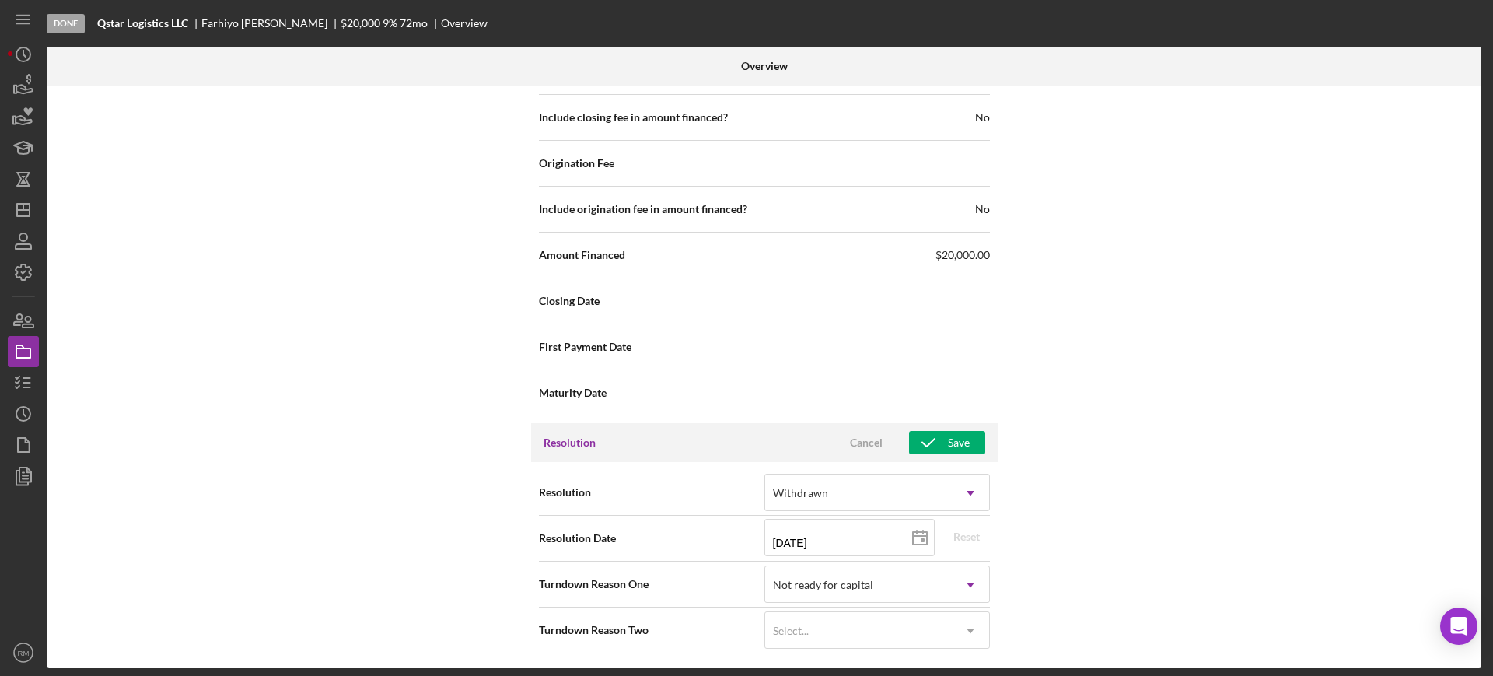
scroll to position [1692, 0]
click at [959, 437] on div "Save" at bounding box center [959, 442] width 22 height 23
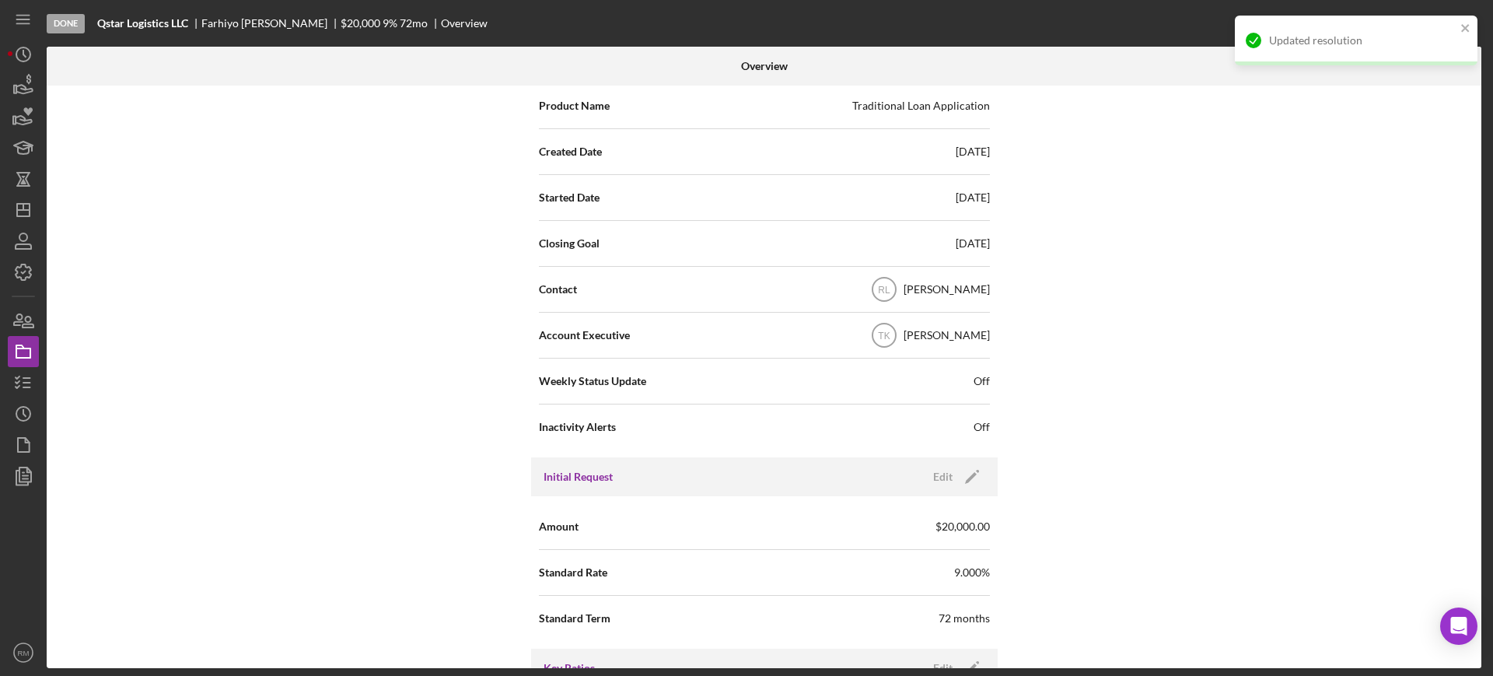
scroll to position [0, 0]
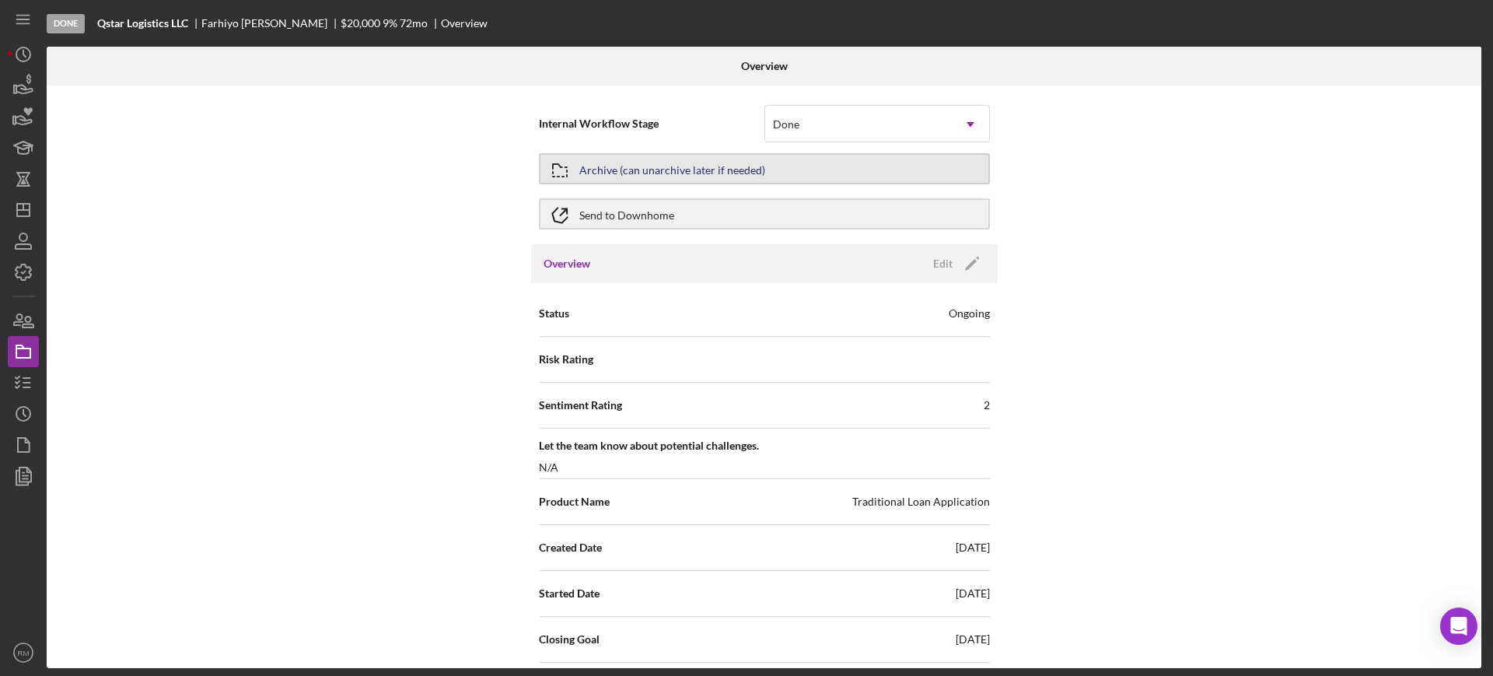
click at [717, 169] on div "Archive (can unarchive later if needed)" at bounding box center [672, 169] width 186 height 28
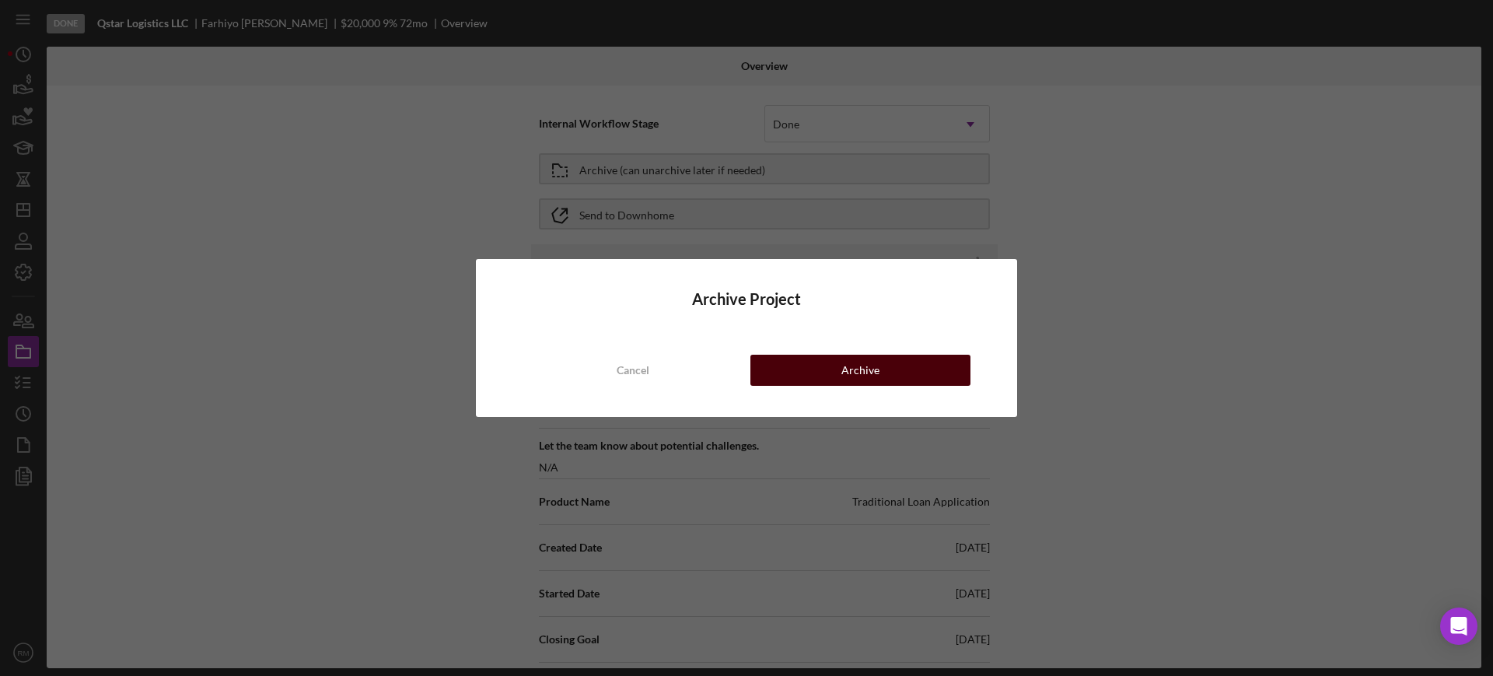
click at [818, 370] on button "Archive" at bounding box center [860, 369] width 220 height 31
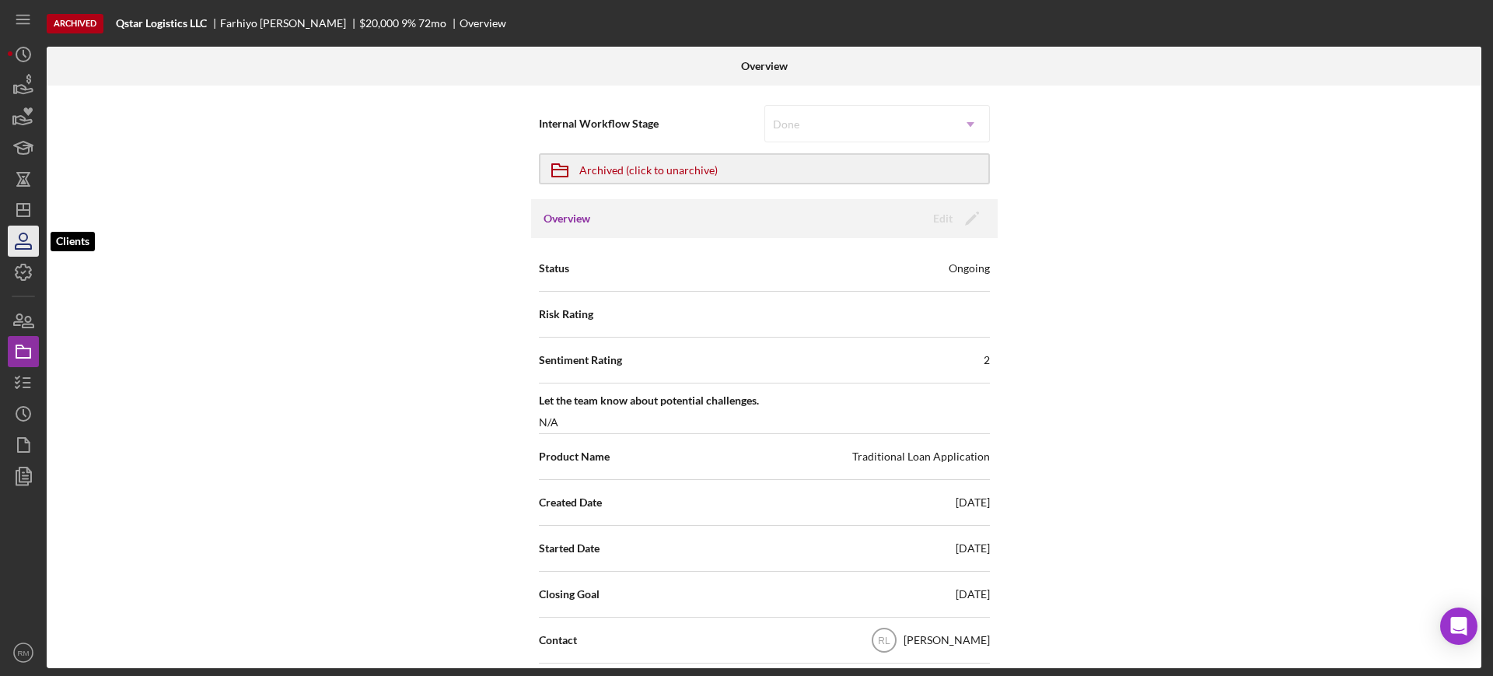
click at [12, 225] on icon "button" at bounding box center [23, 241] width 39 height 39
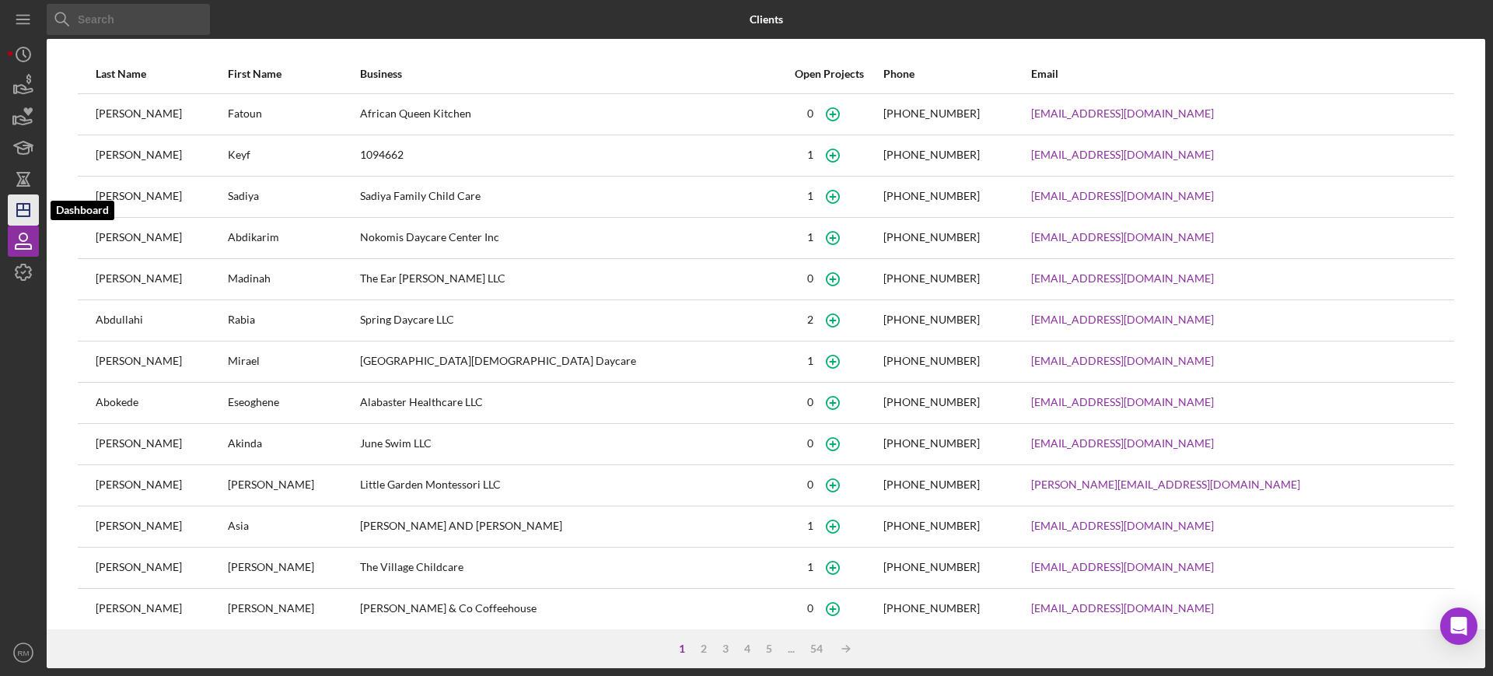
click at [20, 210] on line "button" at bounding box center [23, 210] width 12 height 0
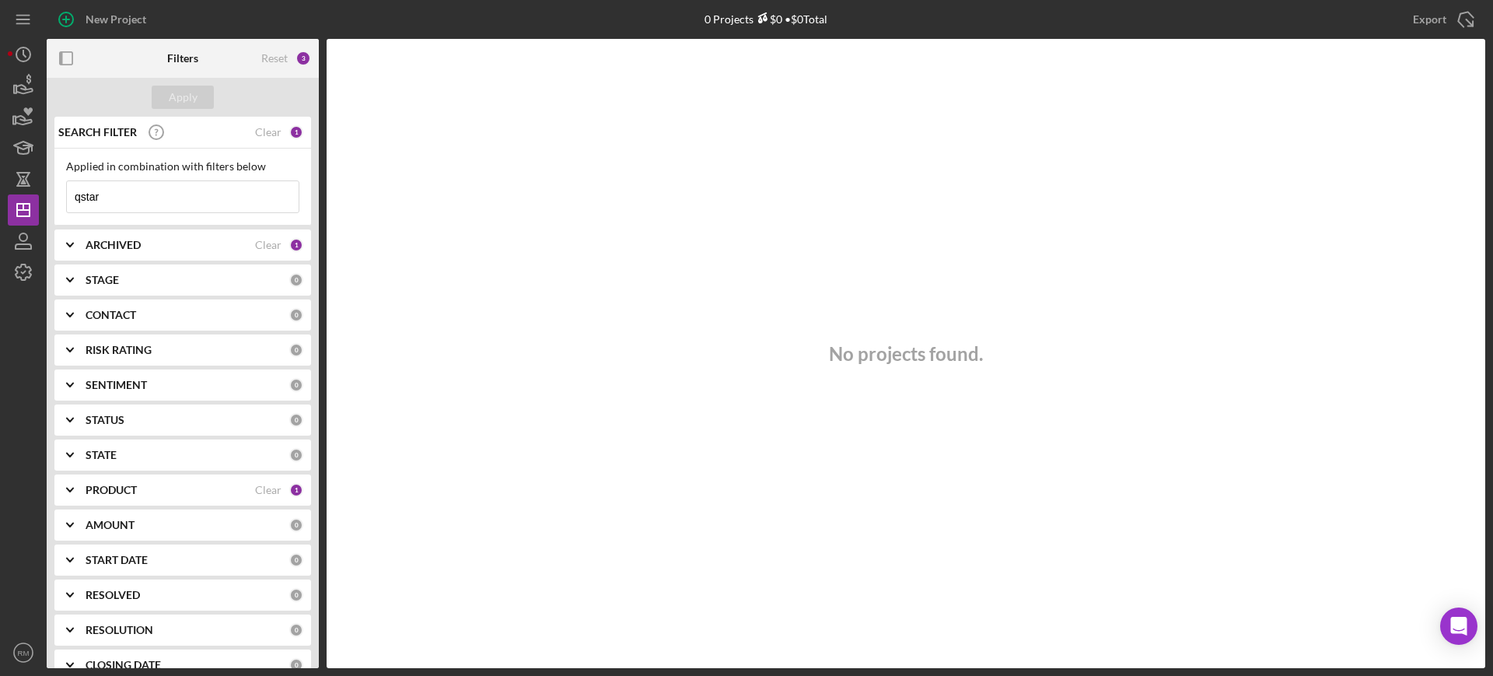
click at [120, 195] on input "qstar" at bounding box center [183, 196] width 232 height 31
type input "pilatte"
click at [258, 243] on div "Clear" at bounding box center [268, 245] width 26 height 12
click at [190, 87] on div "Apply" at bounding box center [183, 97] width 29 height 23
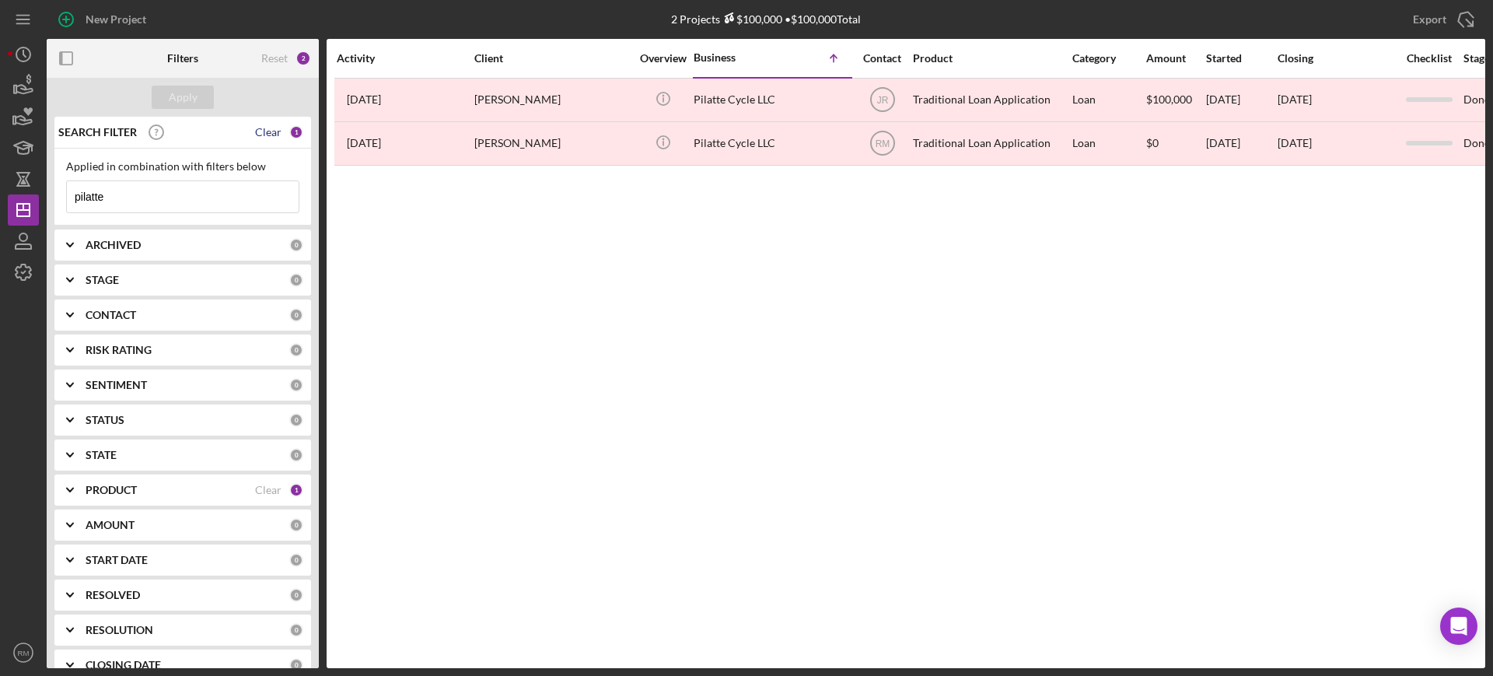
click at [269, 132] on div "Clear" at bounding box center [268, 132] width 26 height 12
click at [166, 80] on div "Apply" at bounding box center [183, 97] width 272 height 39
click at [172, 91] on div "Apply" at bounding box center [183, 97] width 29 height 23
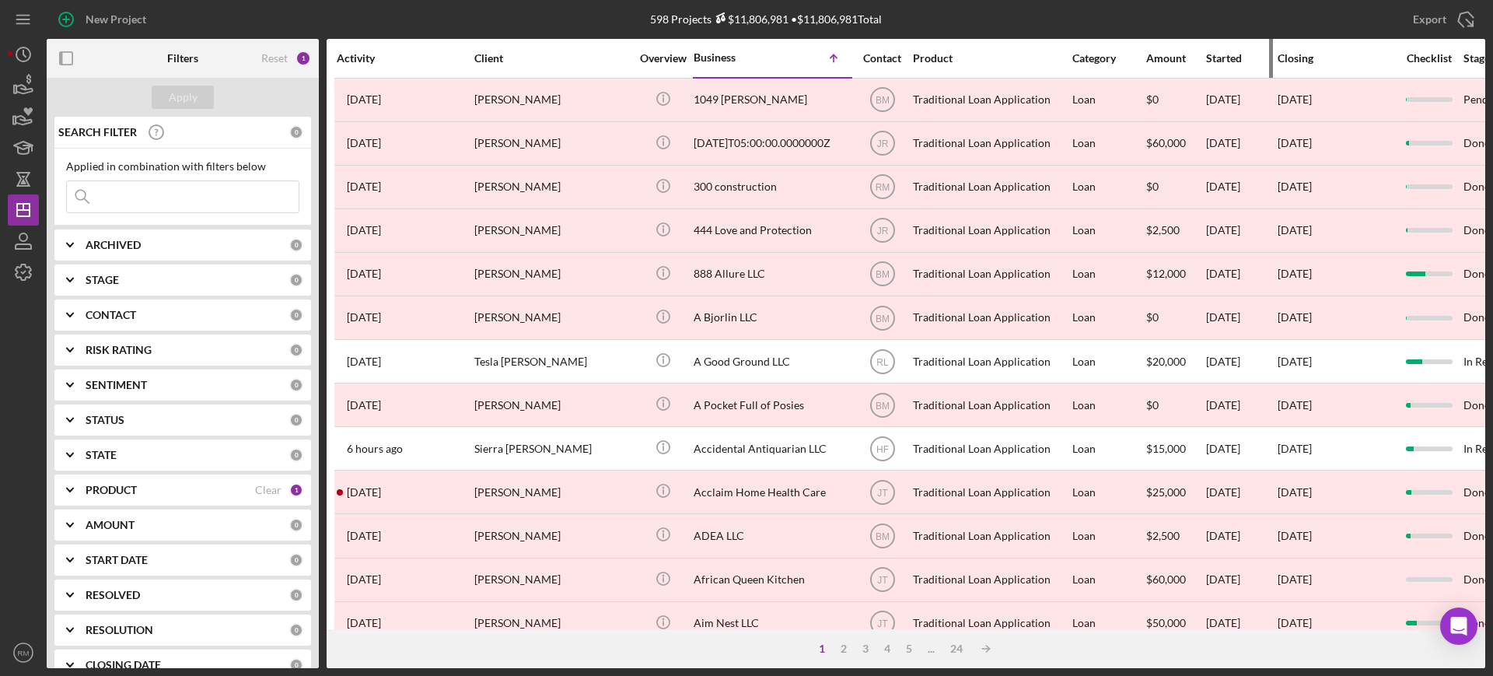
click at [1207, 69] on div "Started" at bounding box center [1241, 58] width 70 height 37
click at [1224, 57] on div "Started" at bounding box center [1241, 58] width 70 height 12
